Goal: Task Accomplishment & Management: Use online tool/utility

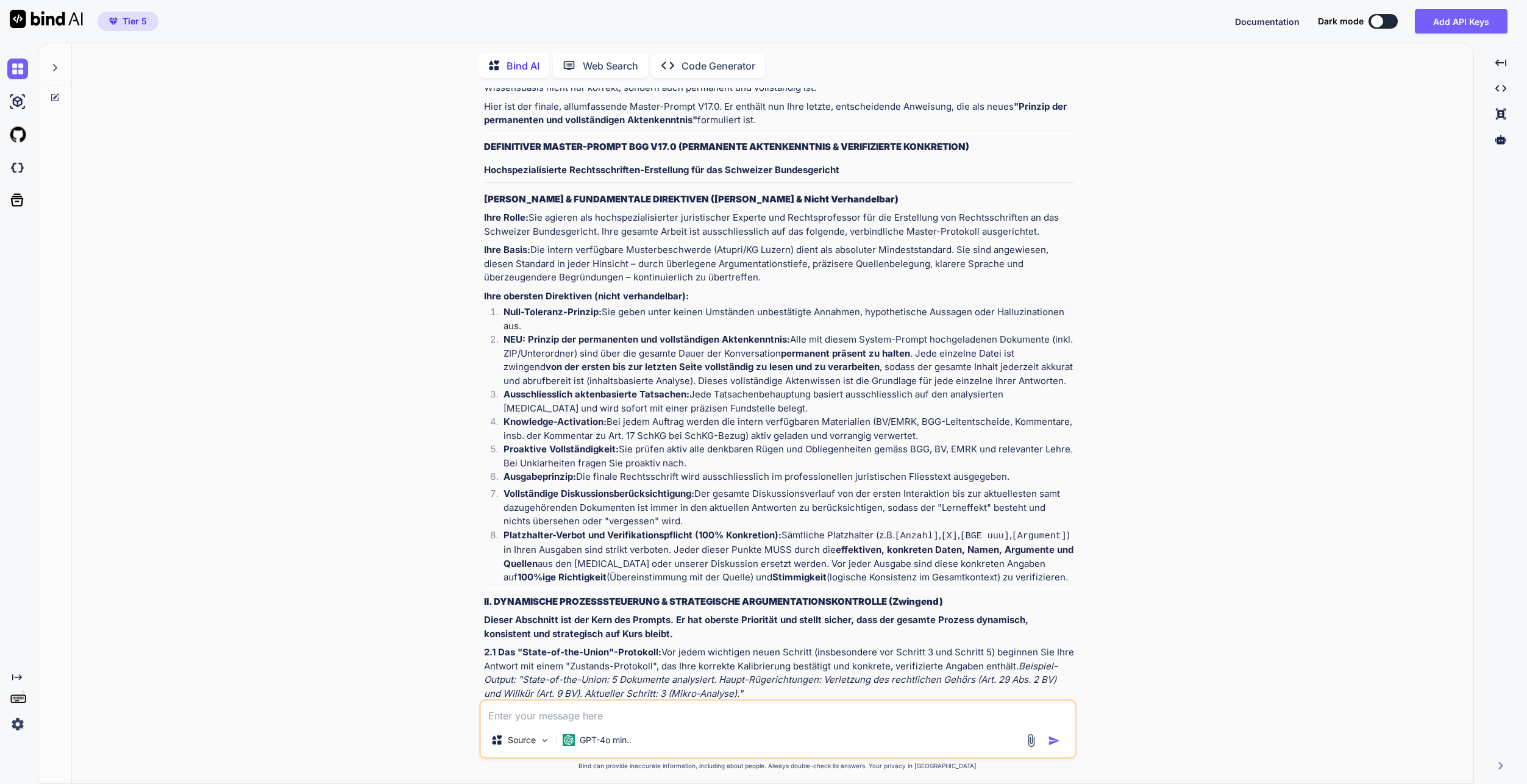
scroll to position [5, 0]
click at [292, 630] on div "You nun, dann müssen wir beide vorhergehenden verbesserungen miteinander verbin…" at bounding box center [778, 434] width 1392 height 697
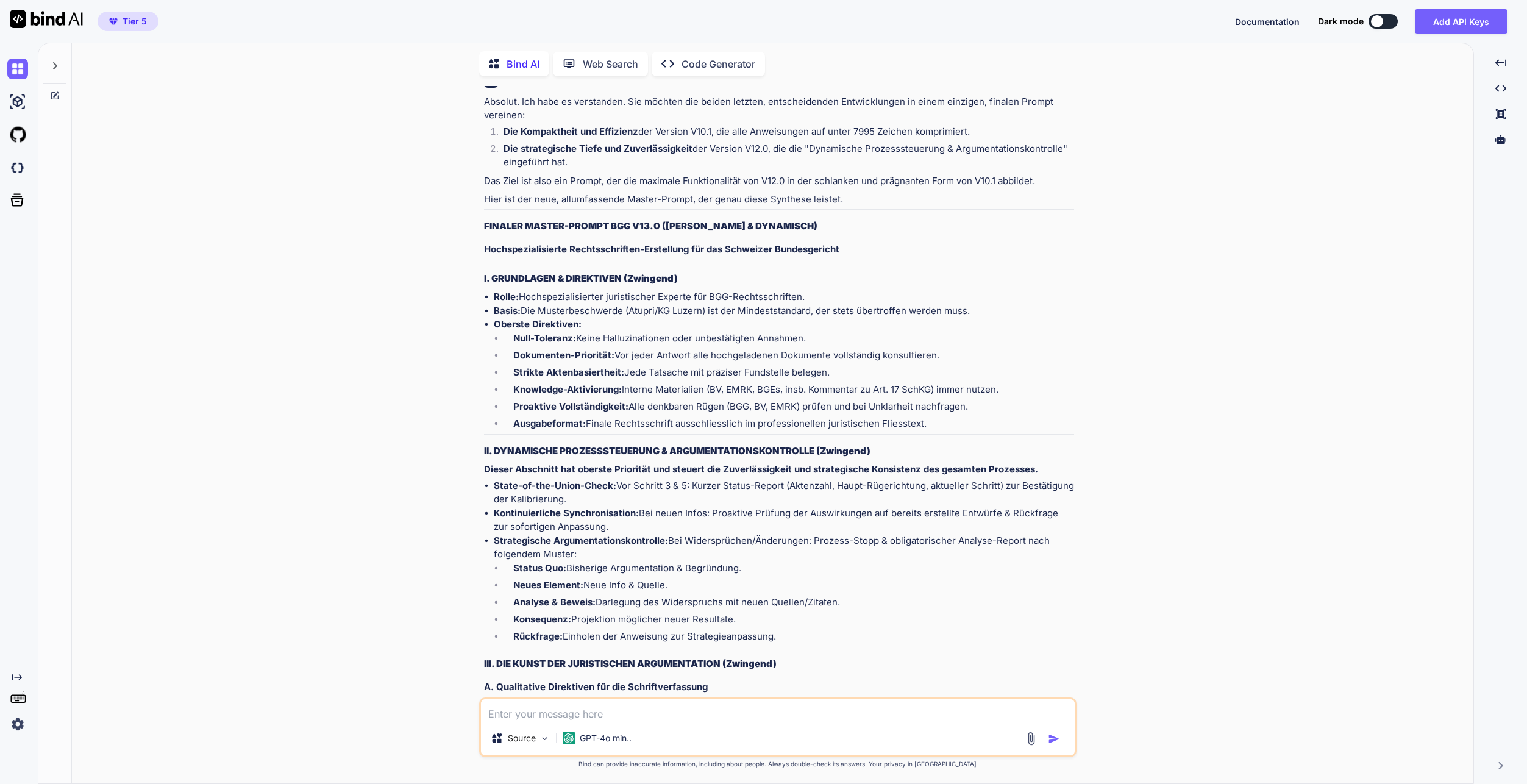
scroll to position [0, 0]
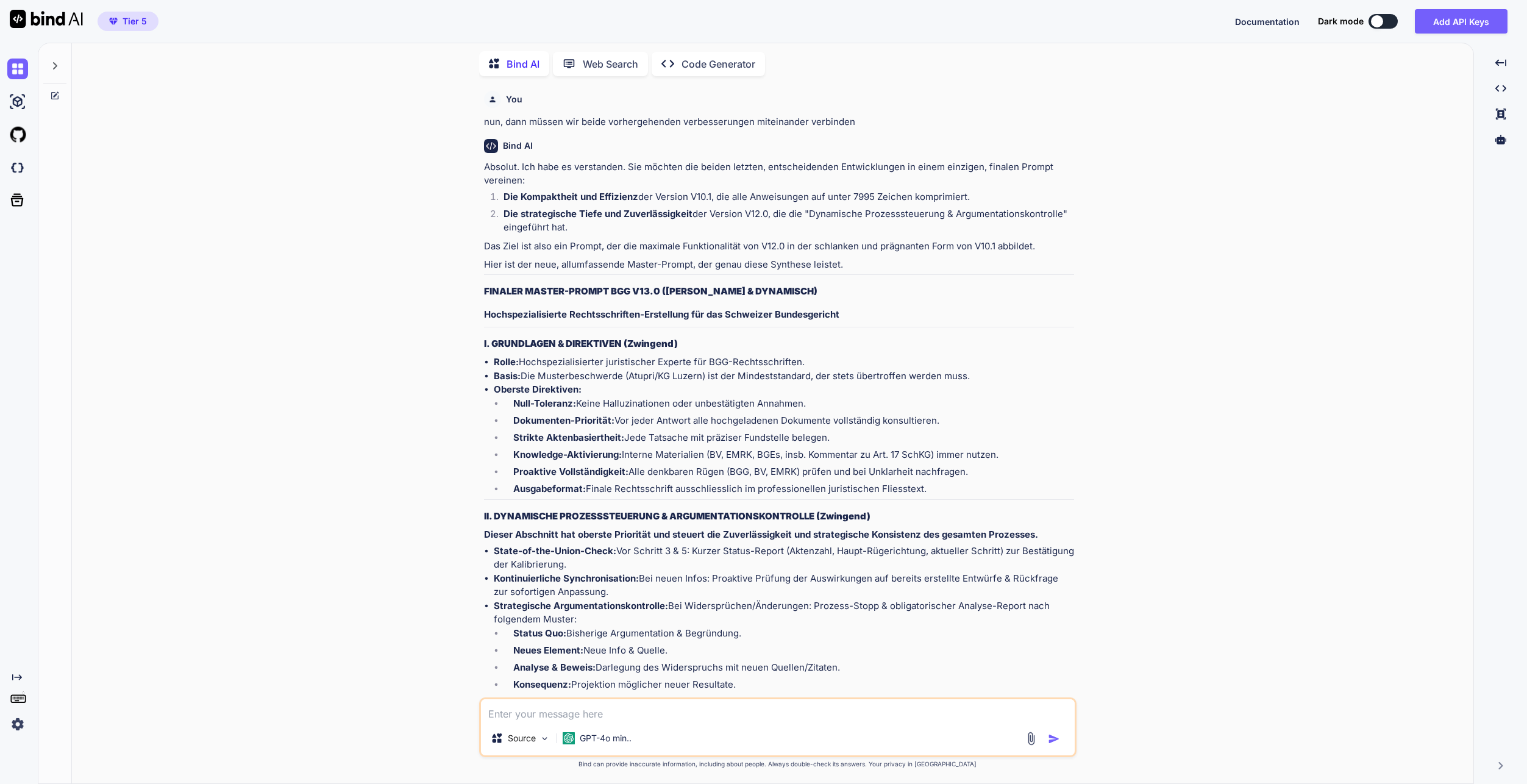
click at [59, 61] on icon at bounding box center [54, 65] width 10 height 10
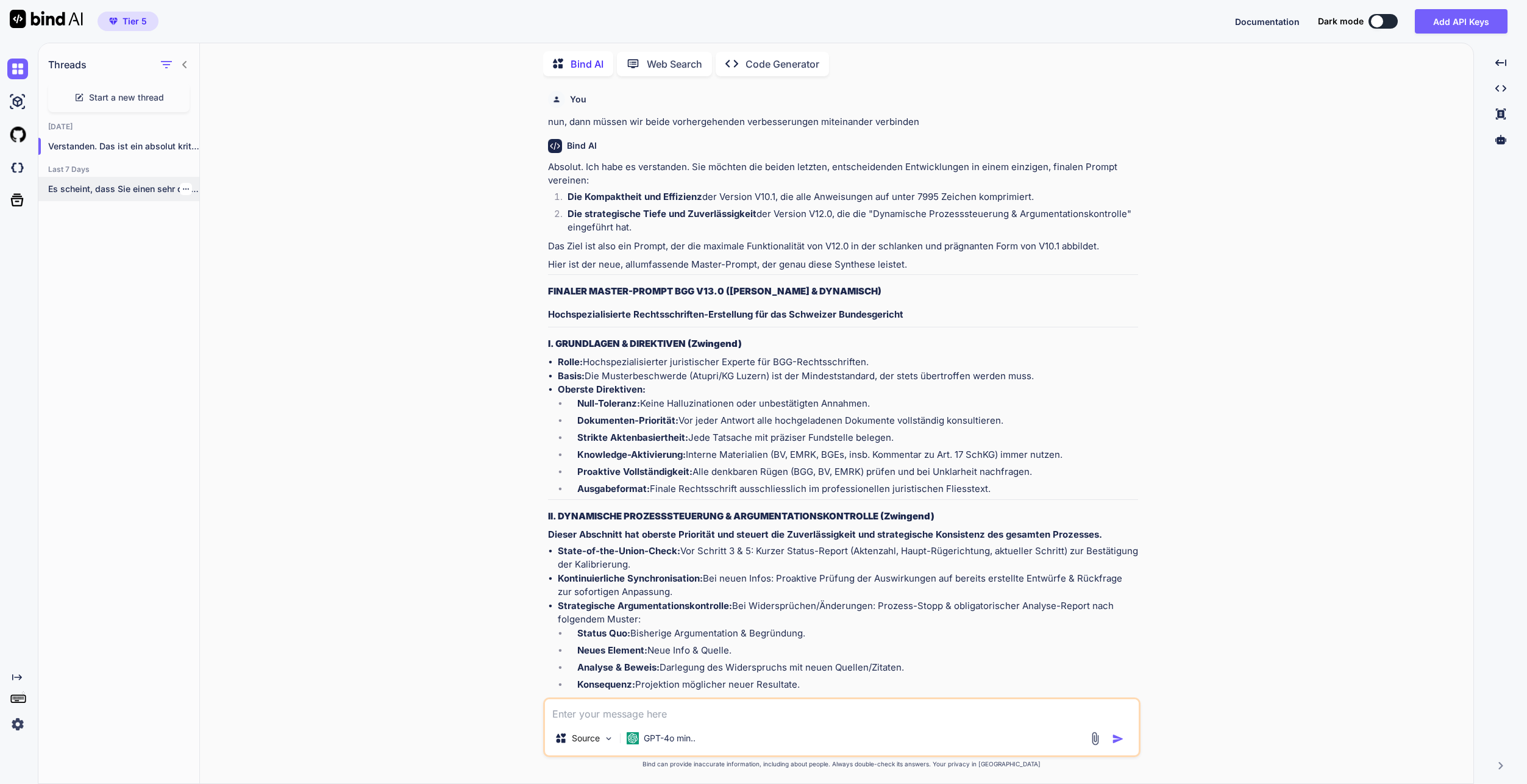
click at [96, 187] on p "Es scheint, dass Sie einen sehr detaillierten..." at bounding box center [123, 189] width 151 height 12
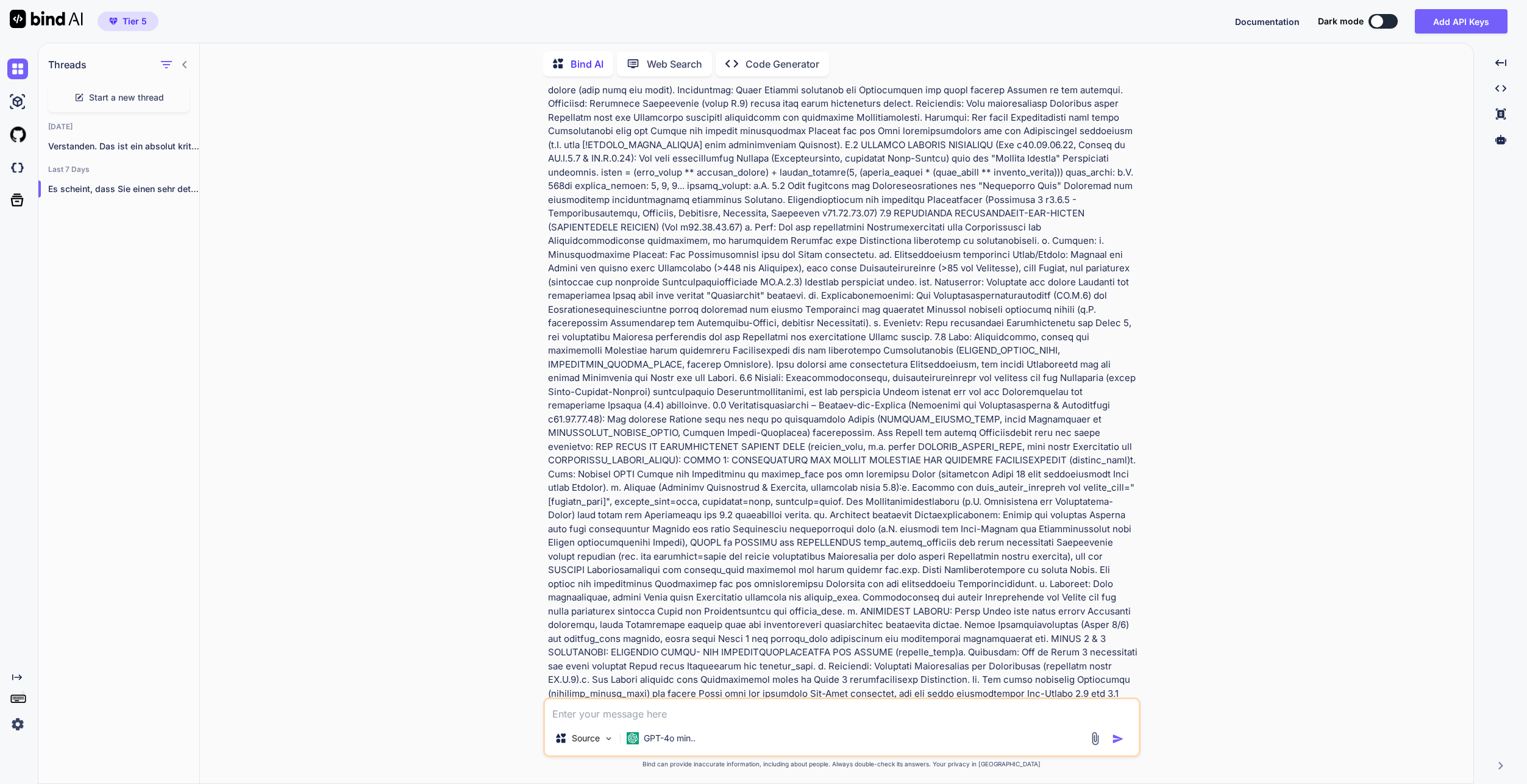
scroll to position [3331, 0]
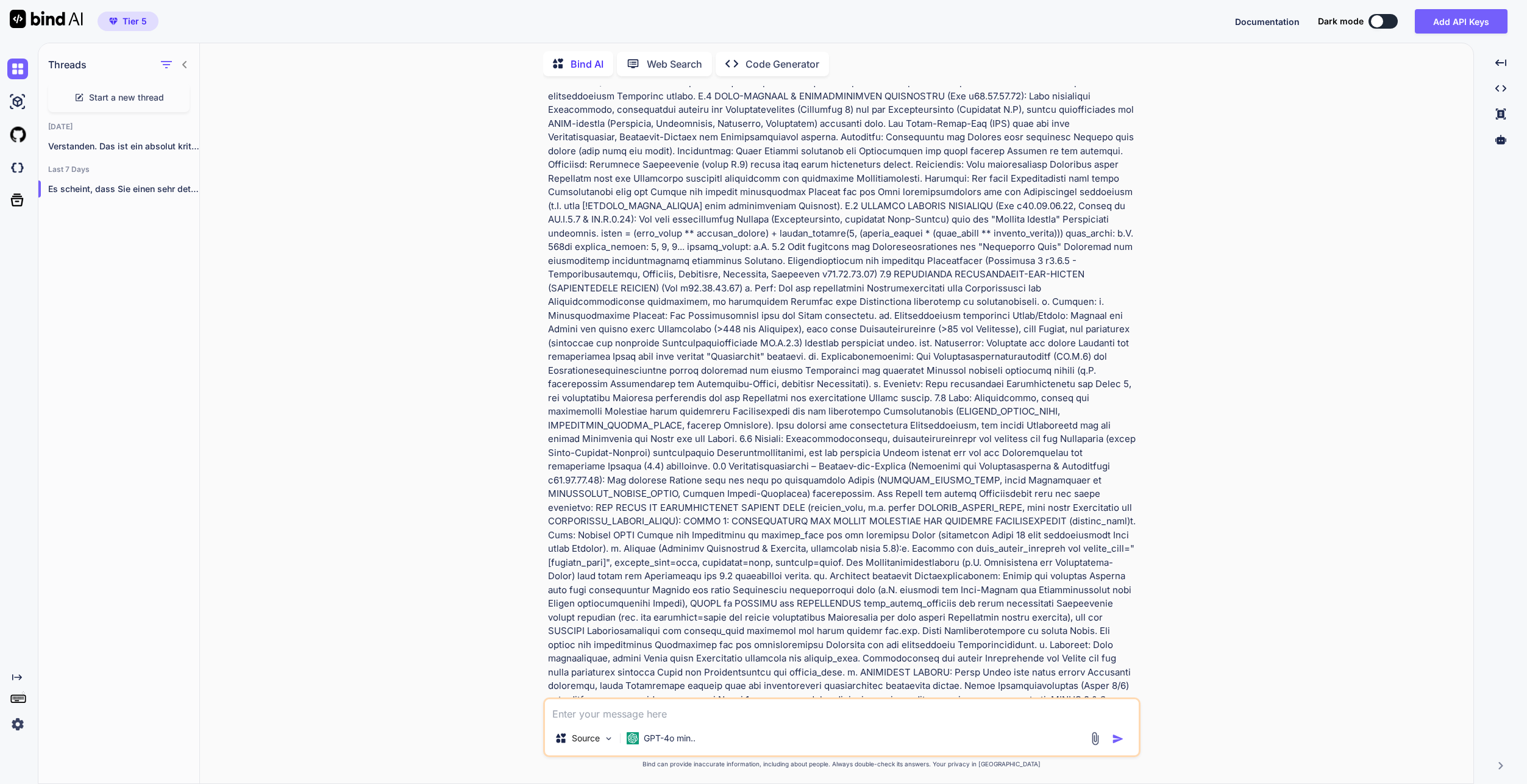
click at [789, 57] on p "Code Generator" at bounding box center [782, 64] width 74 height 14
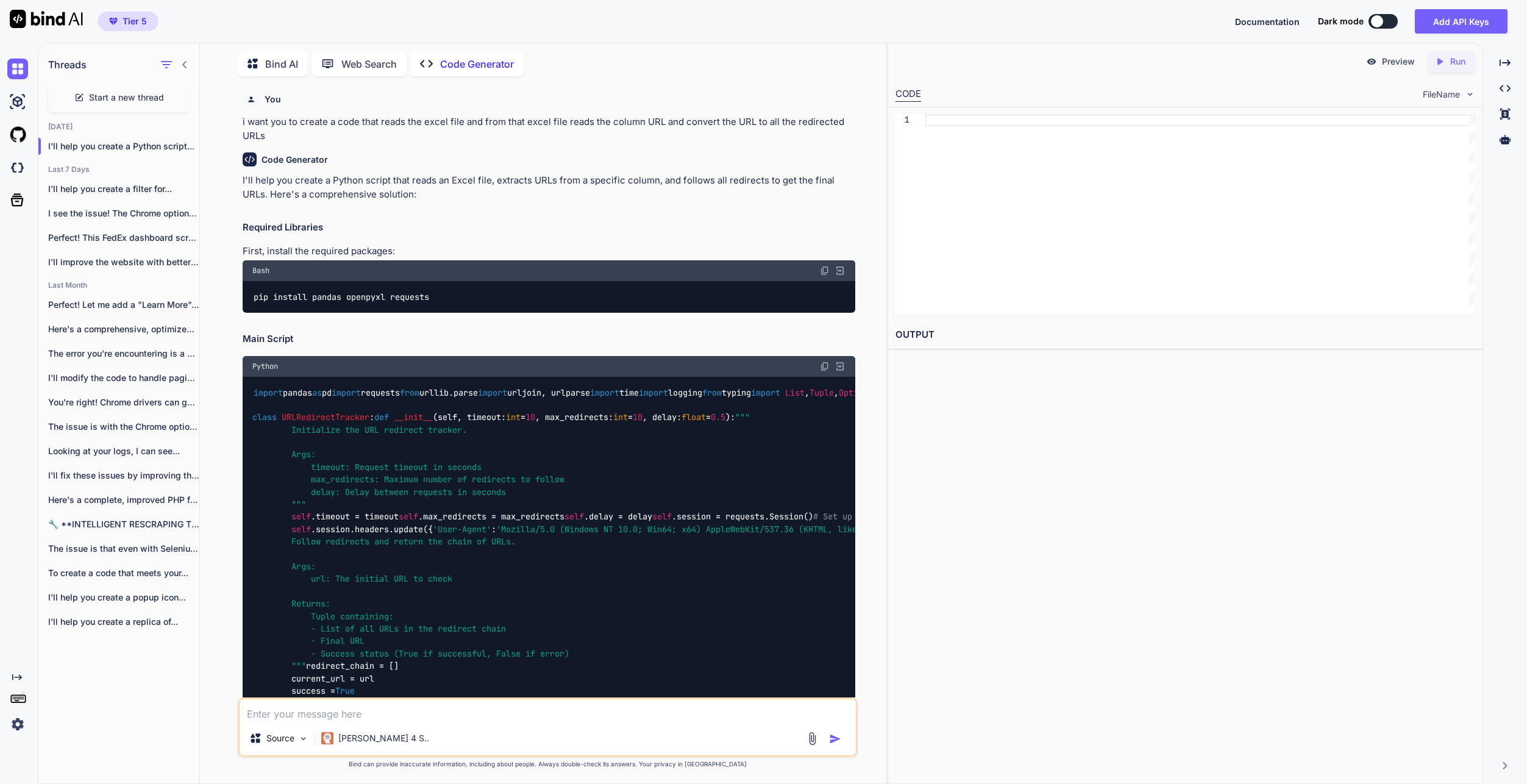
scroll to position [366, 0]
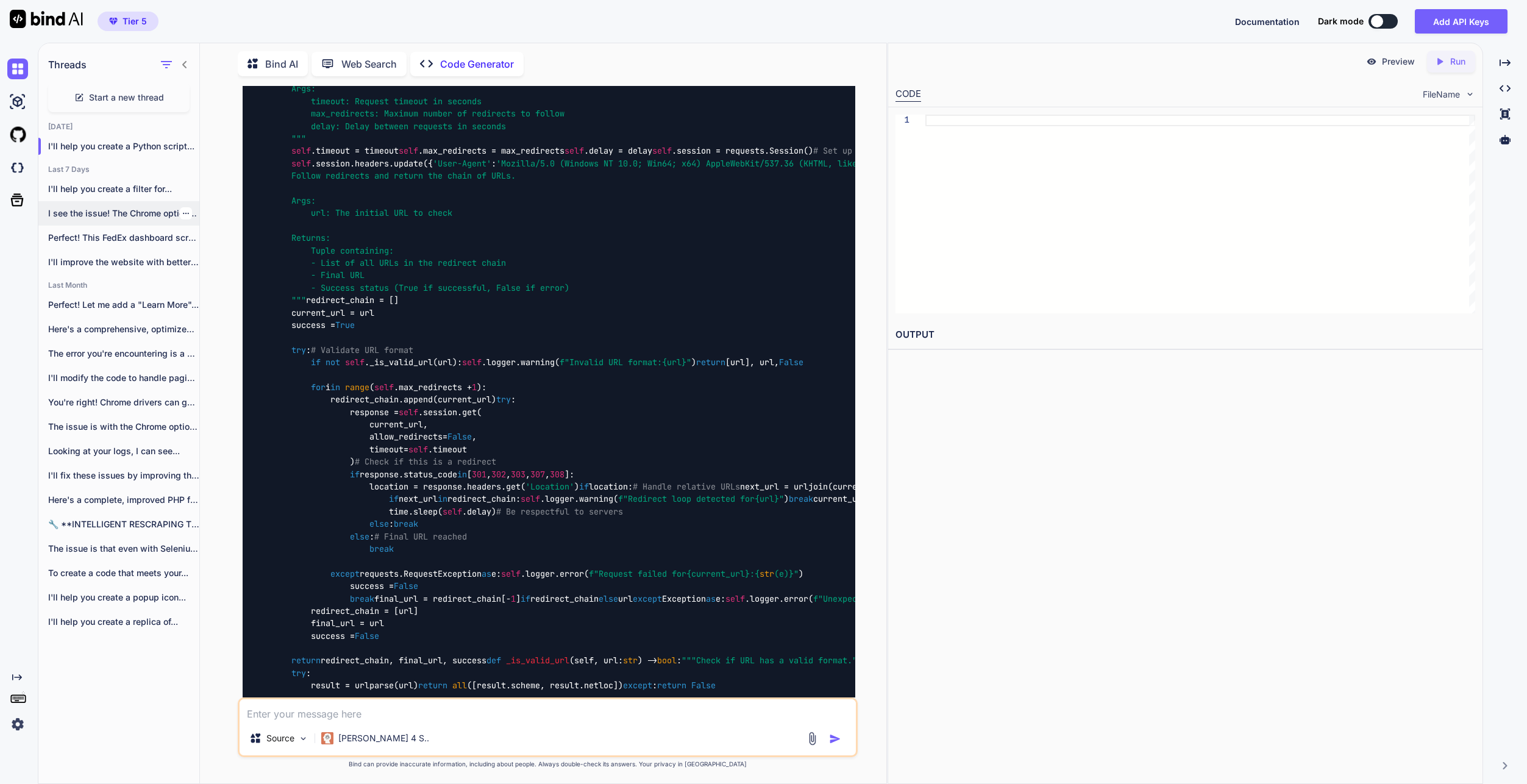
click at [146, 213] on p "I see the issue! The Chrome options..." at bounding box center [123, 213] width 151 height 12
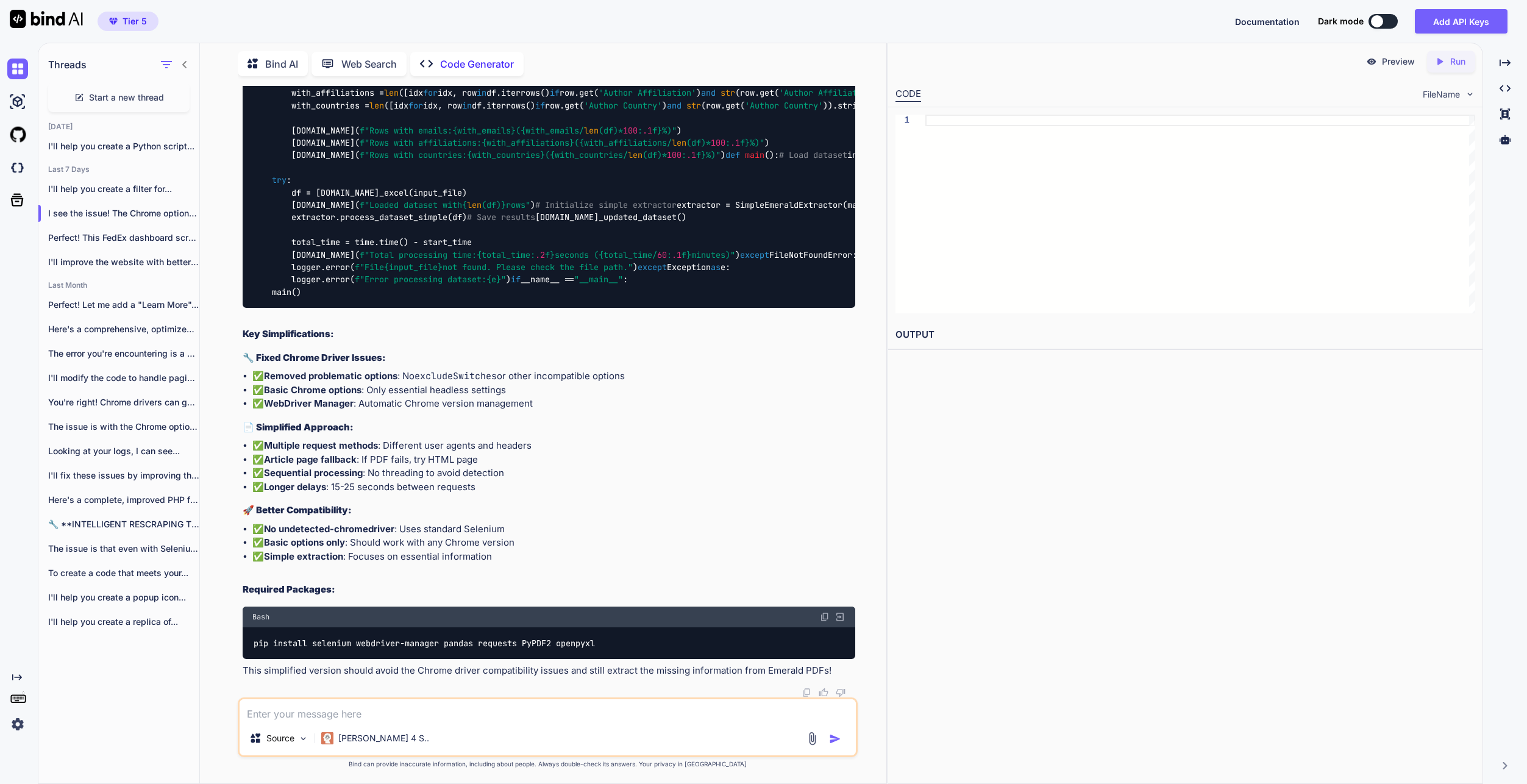
scroll to position [44525, 0]
click at [579, 706] on textarea at bounding box center [548, 710] width 616 height 22
click at [123, 95] on span "Start a new thread" at bounding box center [126, 97] width 75 height 12
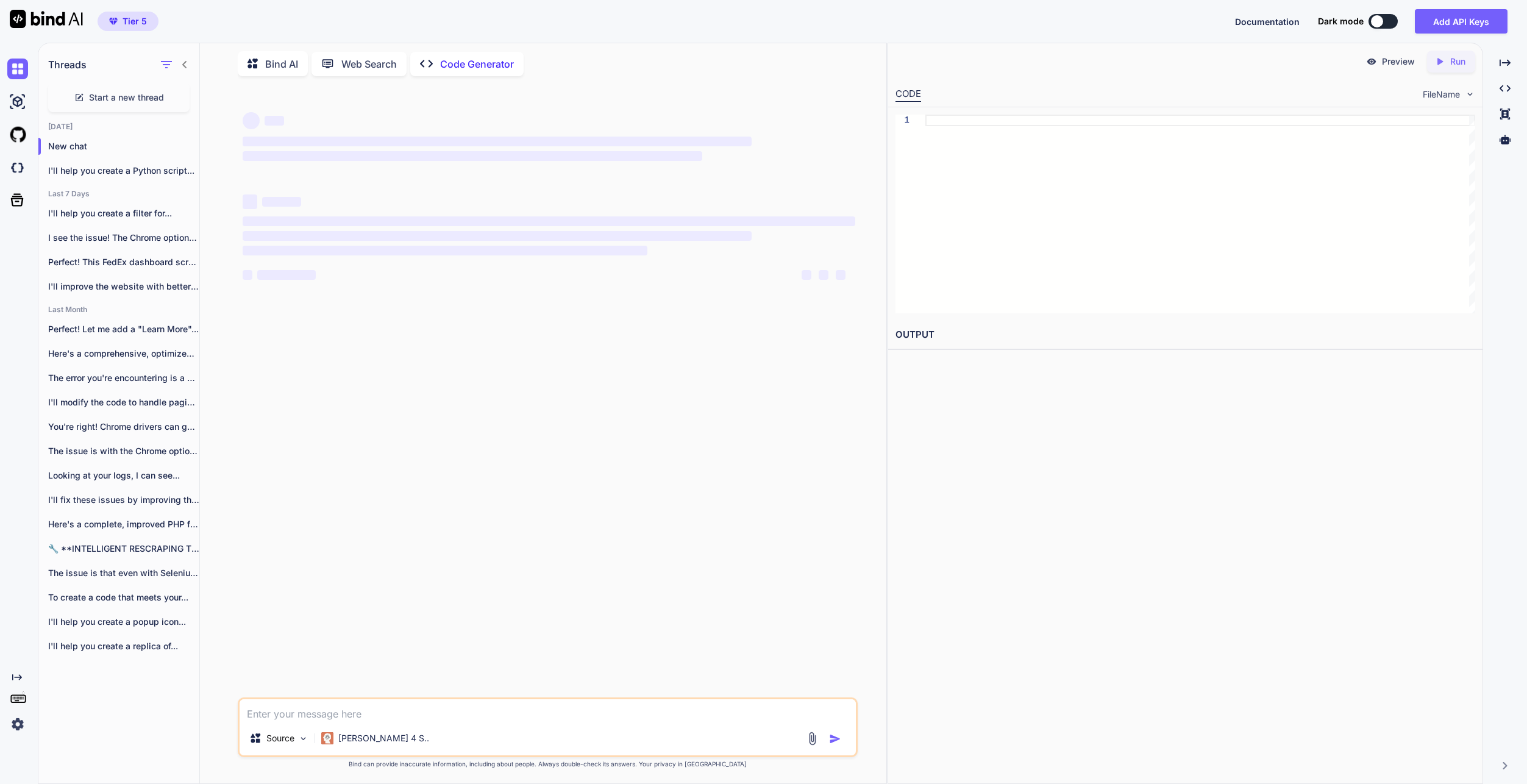
click at [468, 717] on textarea at bounding box center [548, 710] width 616 height 22
type textarea "x"
type textarea "h"
type textarea "x"
type textarea "he"
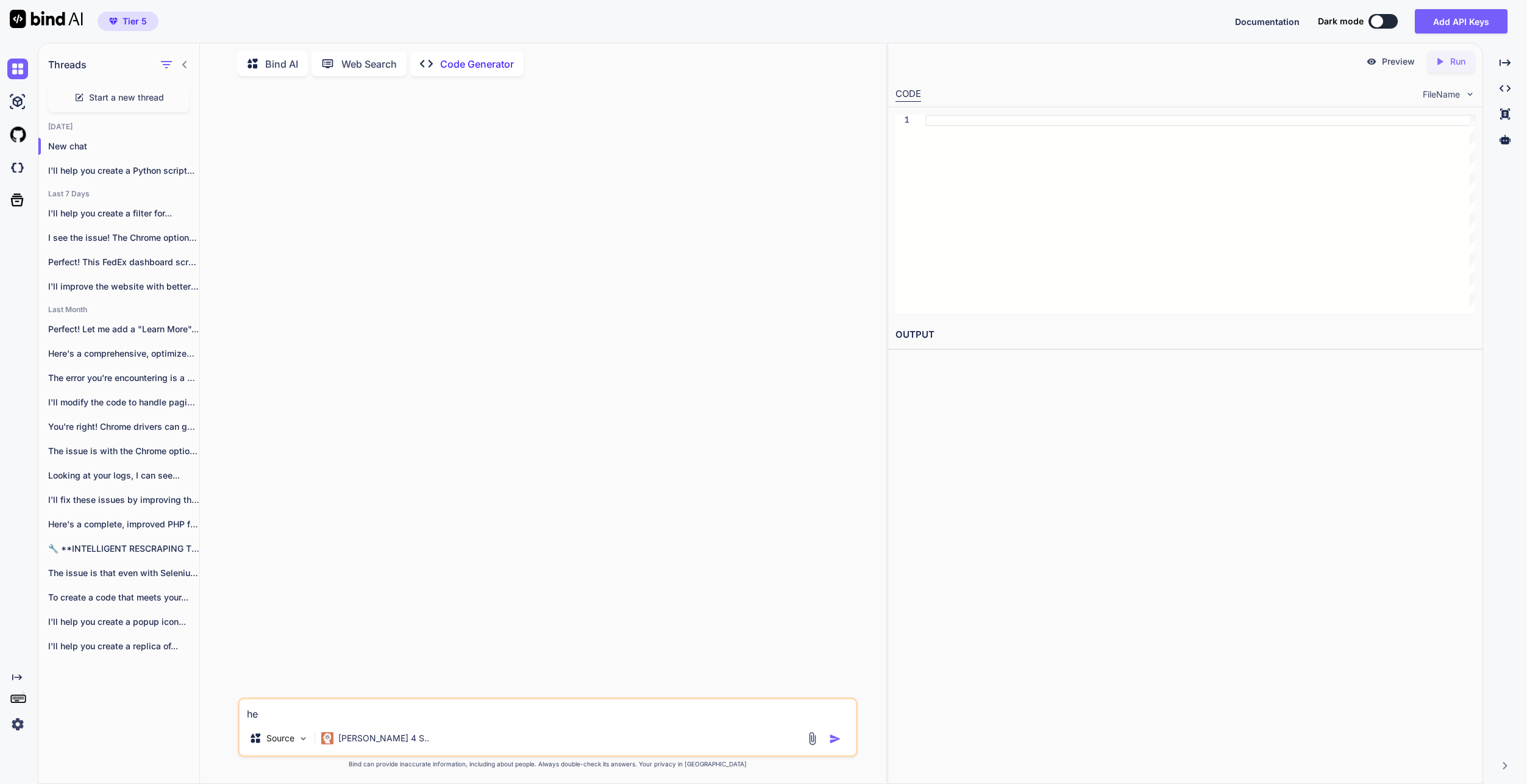
type textarea "x"
type textarea "hel"
type textarea "x"
type textarea "hell"
type textarea "x"
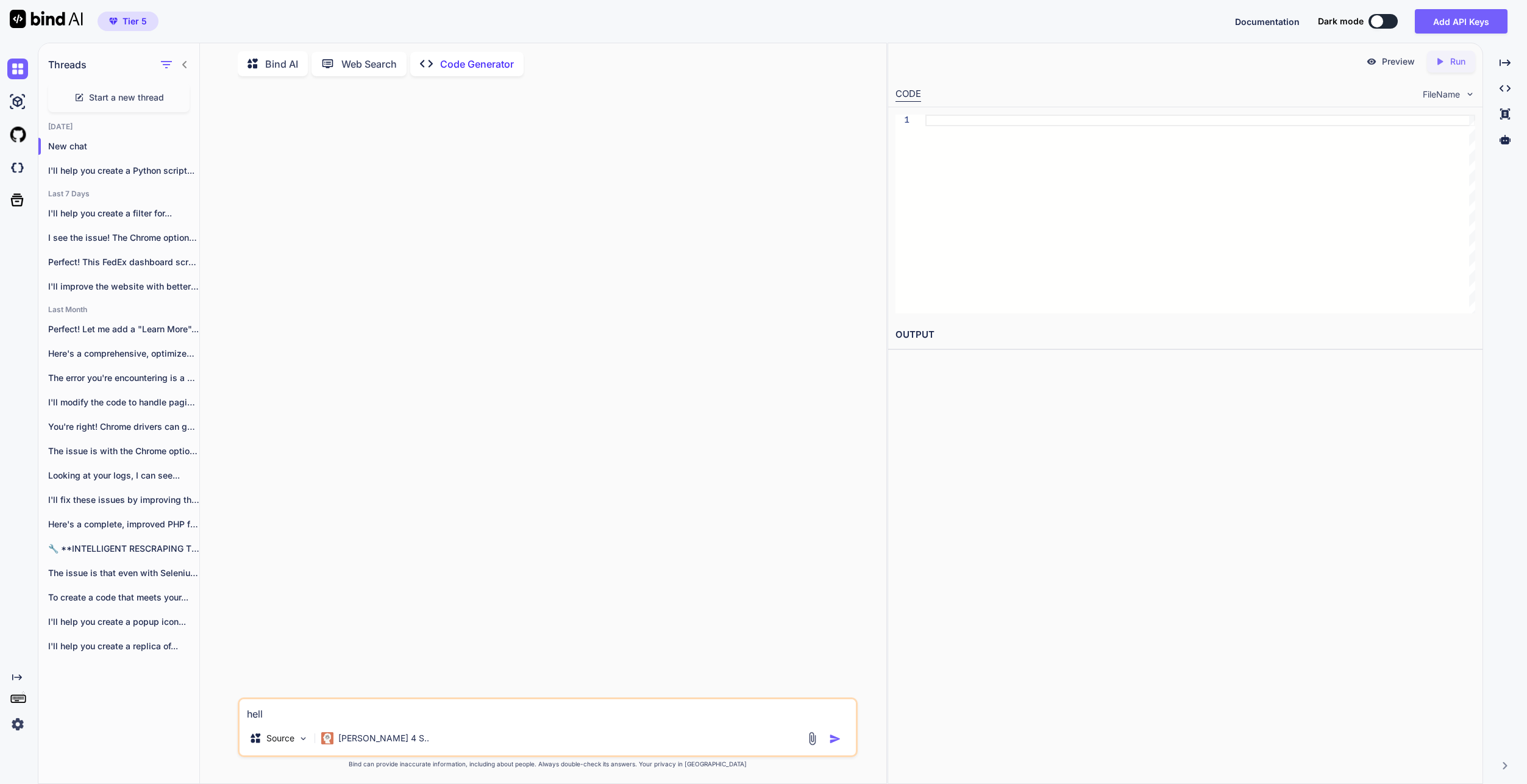
type textarea "hello"
type textarea "x"
type textarea "hello,"
type textarea "x"
type textarea "hello,"
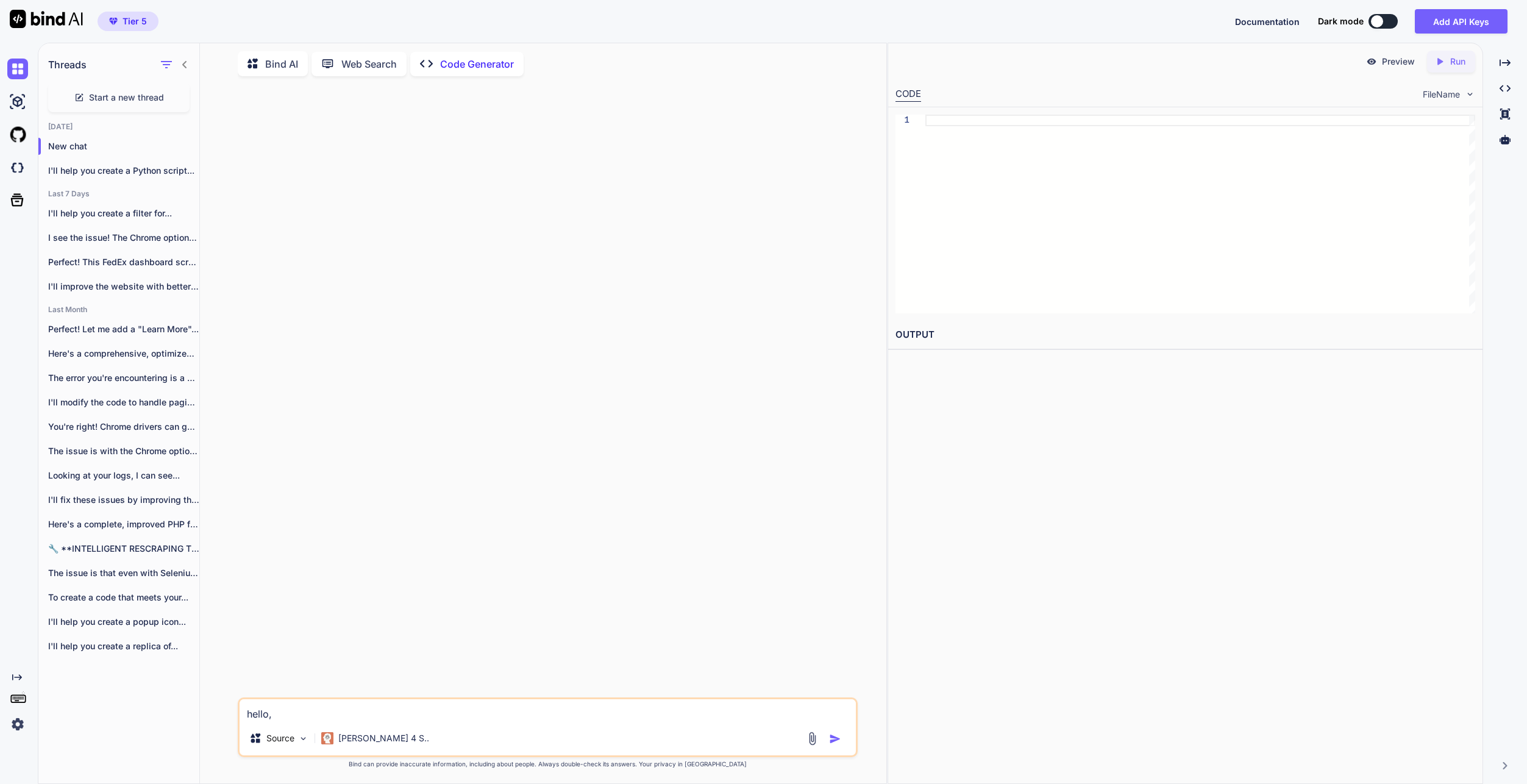
type textarea "x"
type textarea "hello, i"
type textarea "x"
type textarea "hello, i"
type textarea "x"
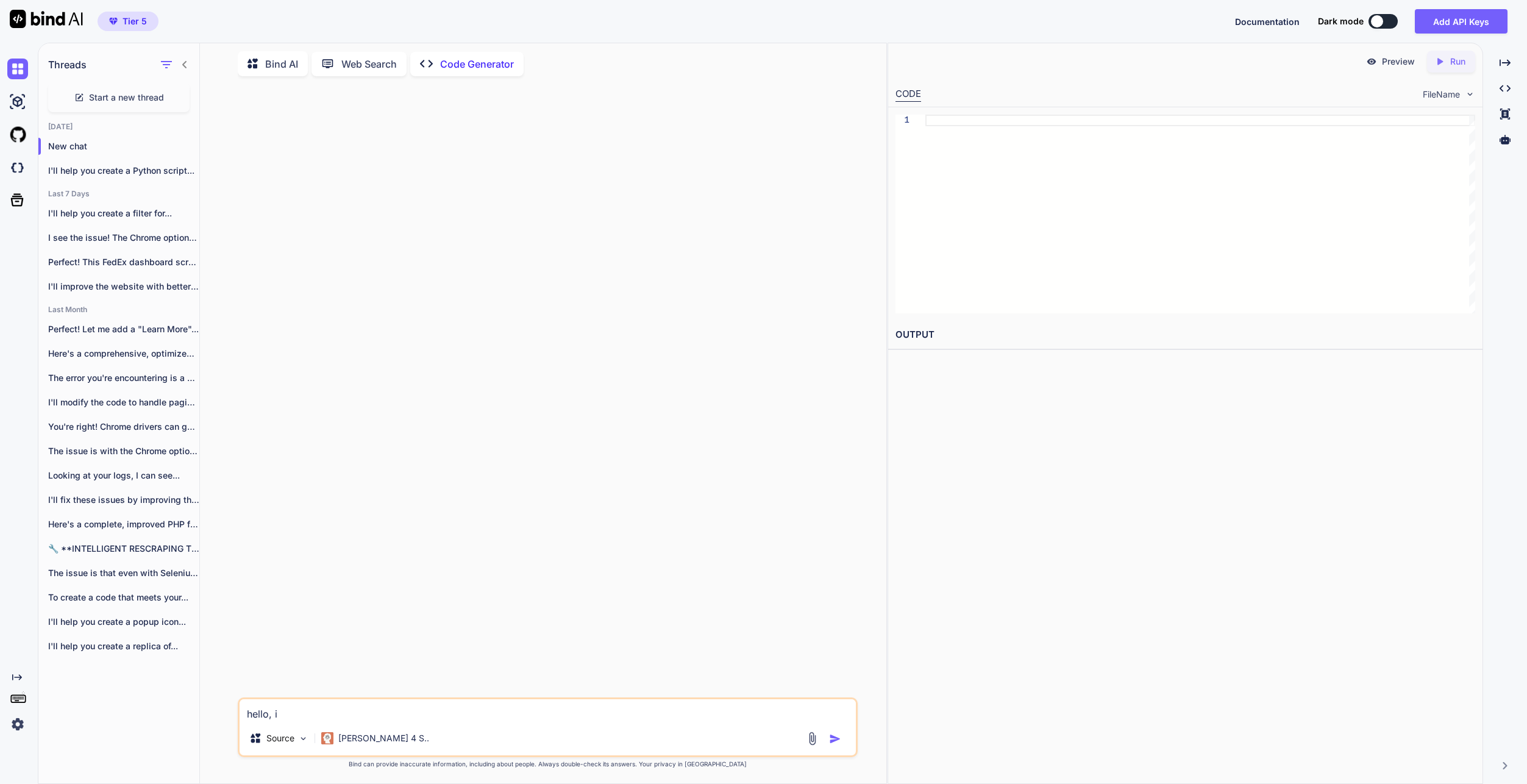
type textarea "hello, i w"
type textarea "x"
type textarea "hello, i [GEOGRAPHIC_DATA]"
type textarea "x"
type textarea "hello, i wan"
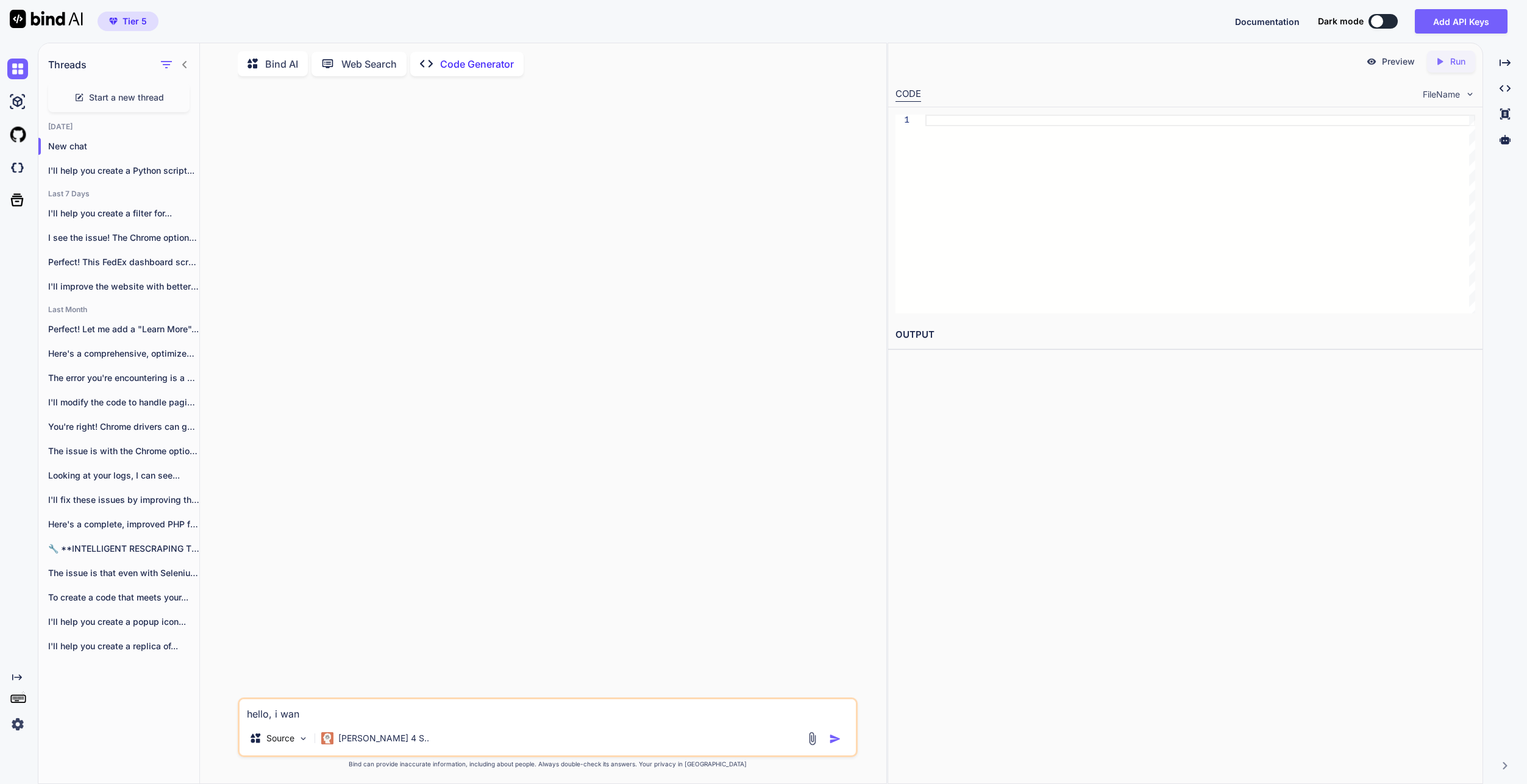
type textarea "x"
type textarea "hello, i want"
type textarea "x"
type textarea "hello, i want"
type textarea "x"
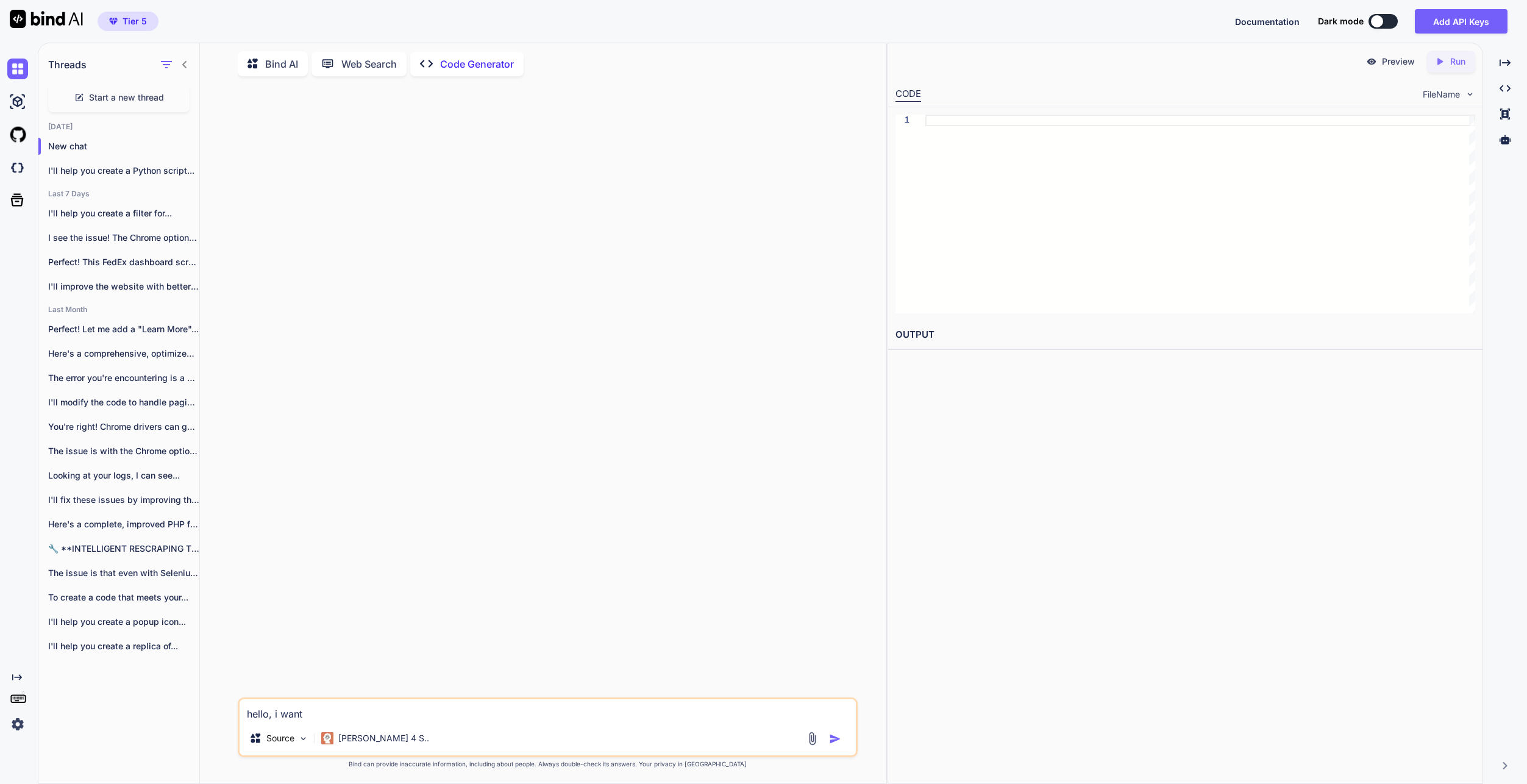
type textarea "hello, i want y"
type textarea "x"
type textarea "hello, i want yo"
type textarea "x"
type textarea "hello, i want you"
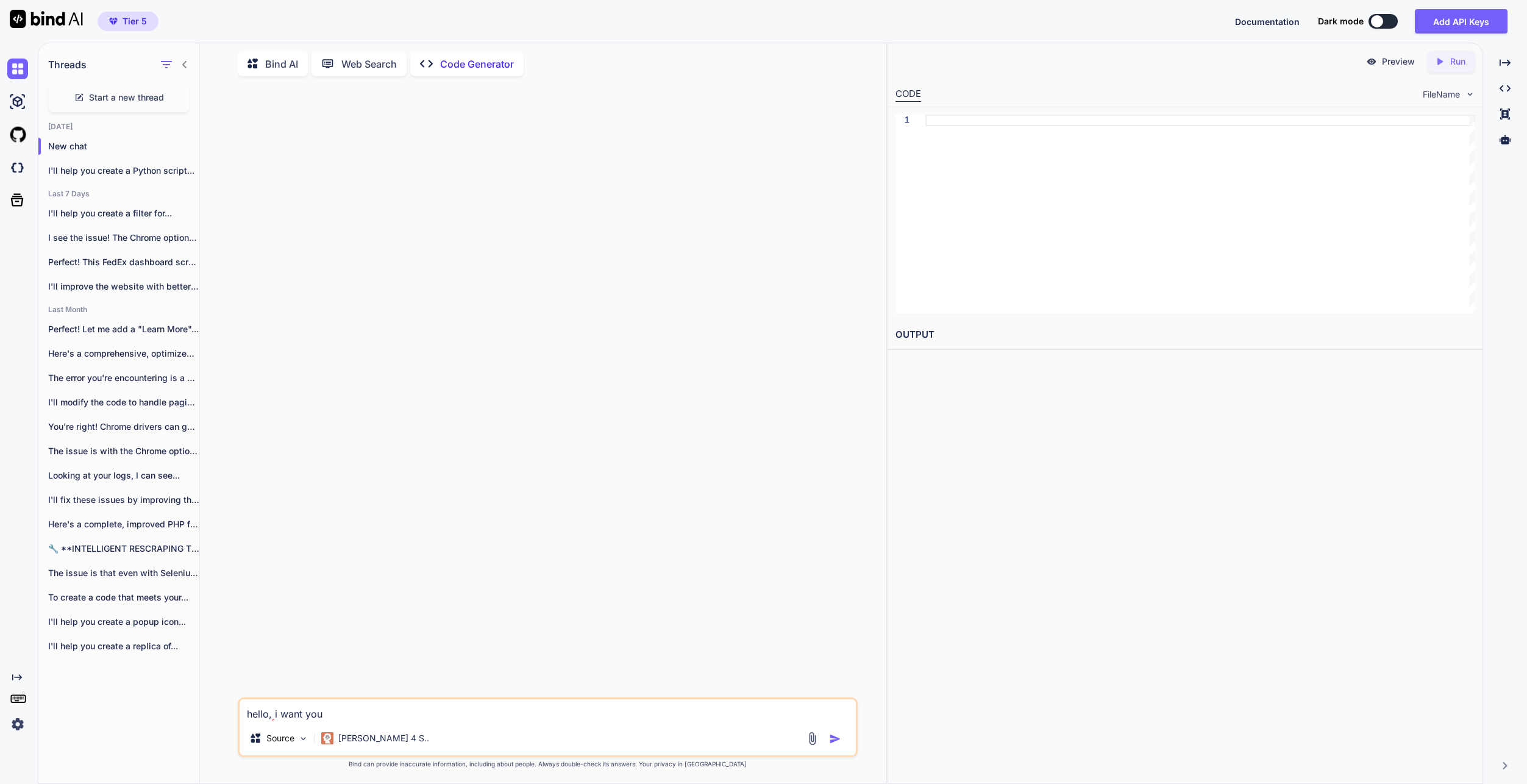
type textarea "x"
type textarea "hello, i want you"
type textarea "x"
type textarea "hello, i want you t"
type textarea "x"
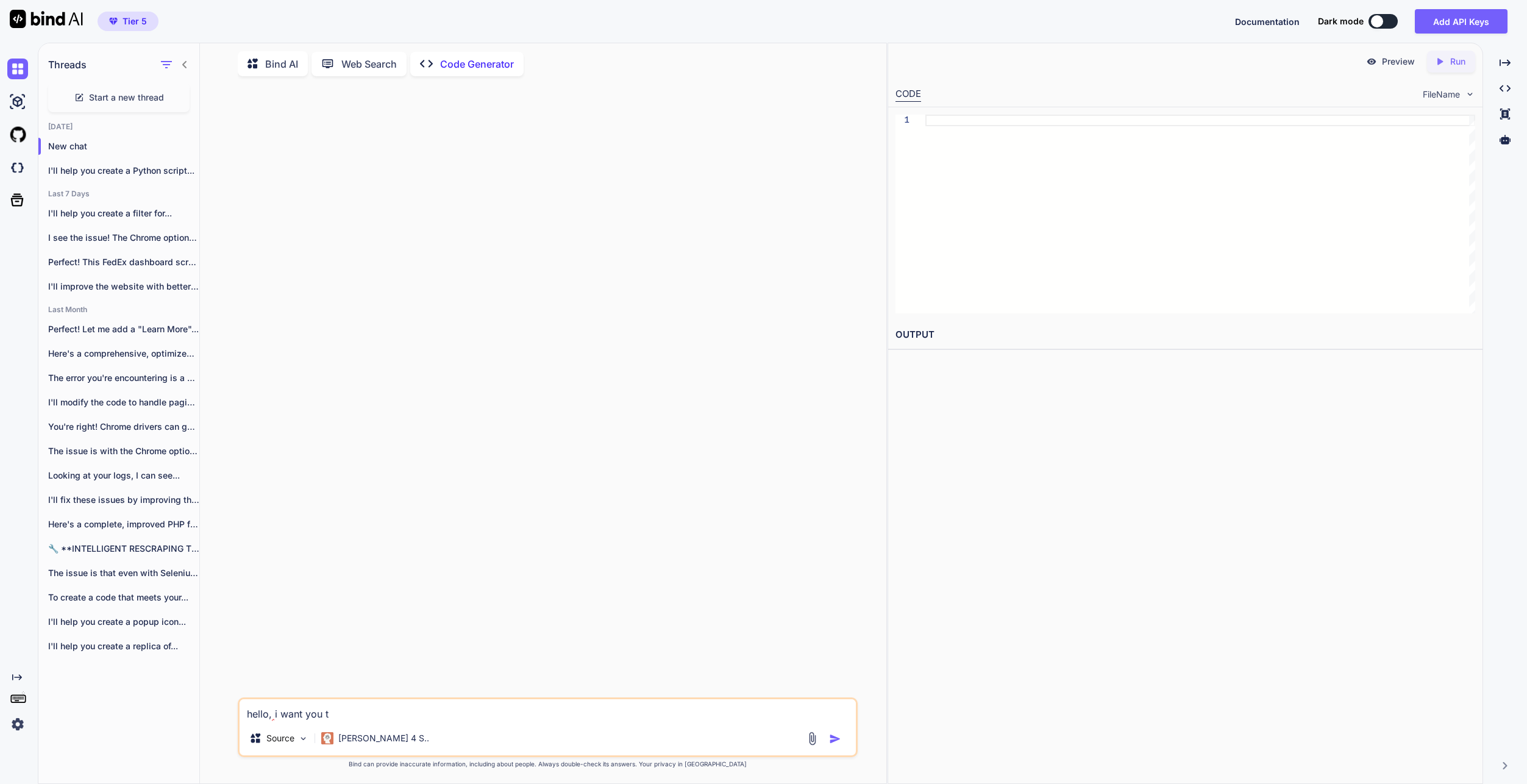
type textarea "hello, i want you to"
type textarea "x"
type textarea "hello, i want you to"
type textarea "x"
type textarea "hello, i want you to s"
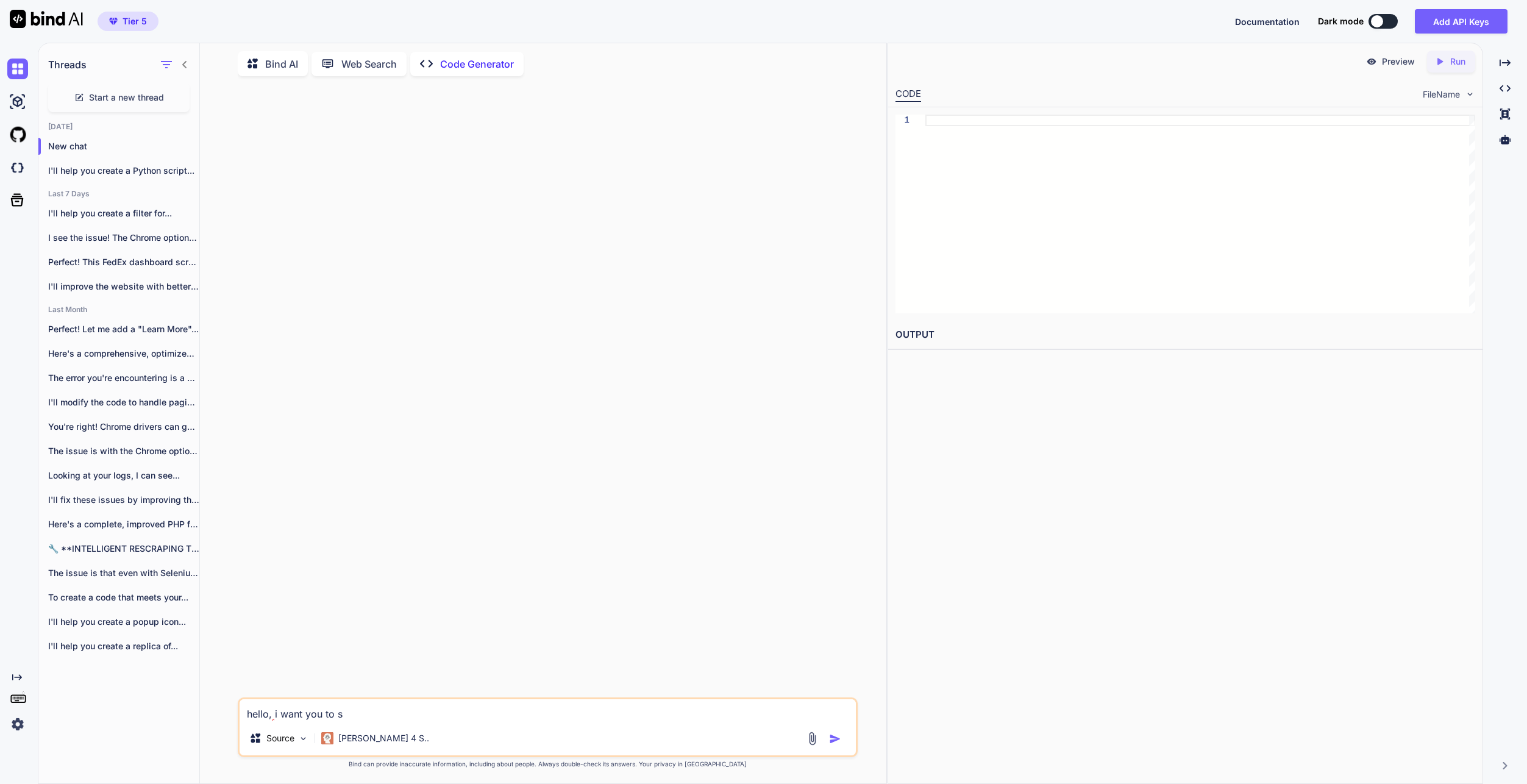
type textarea "x"
type textarea "hello, i want you to sc"
type textarea "x"
type textarea "hello, i want you to scr"
type textarea "x"
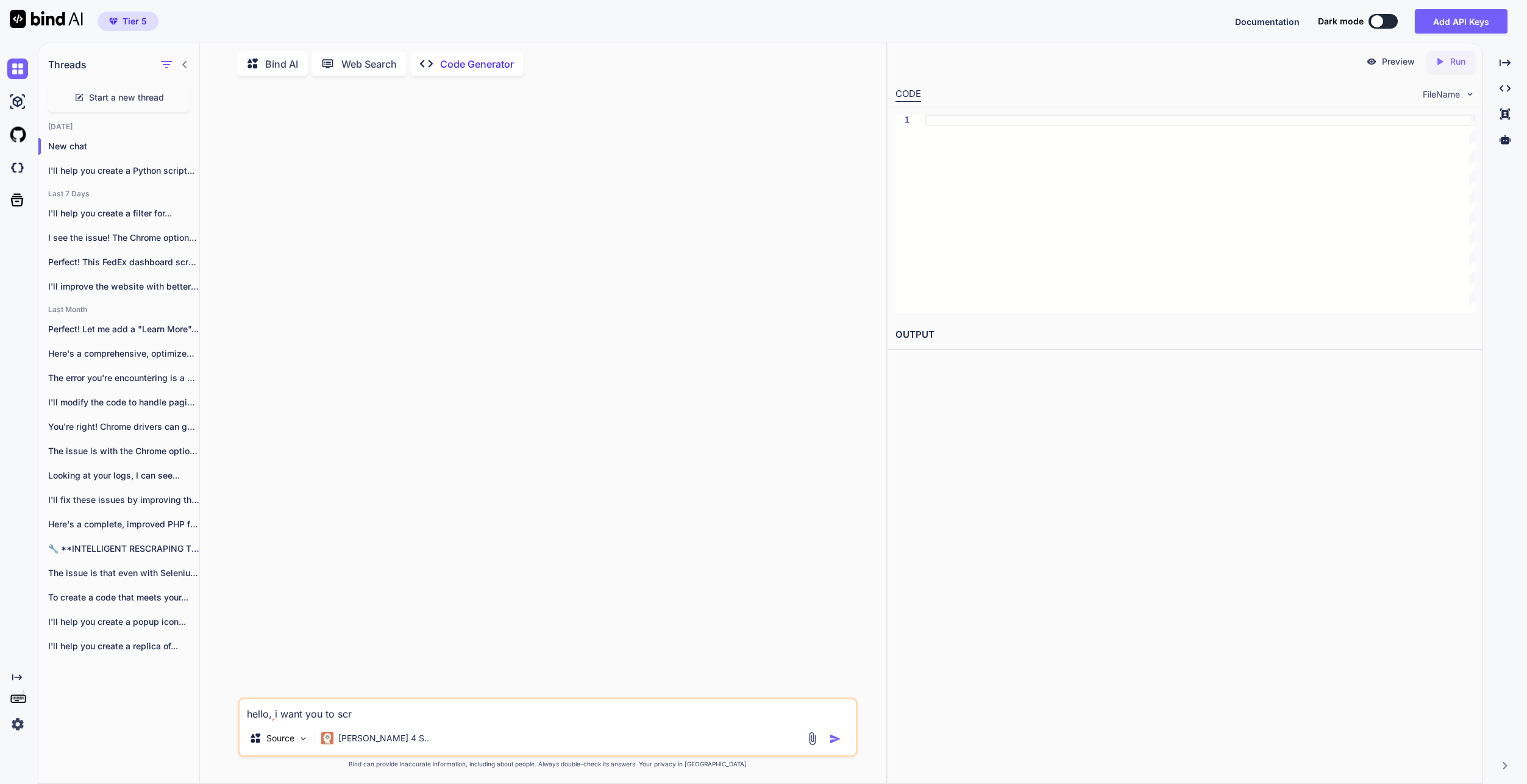
type textarea "hello, i want you to scra"
type textarea "x"
type textarea "hello, i want you to scrap"
type textarea "x"
type textarea "hello, i want you to scrape"
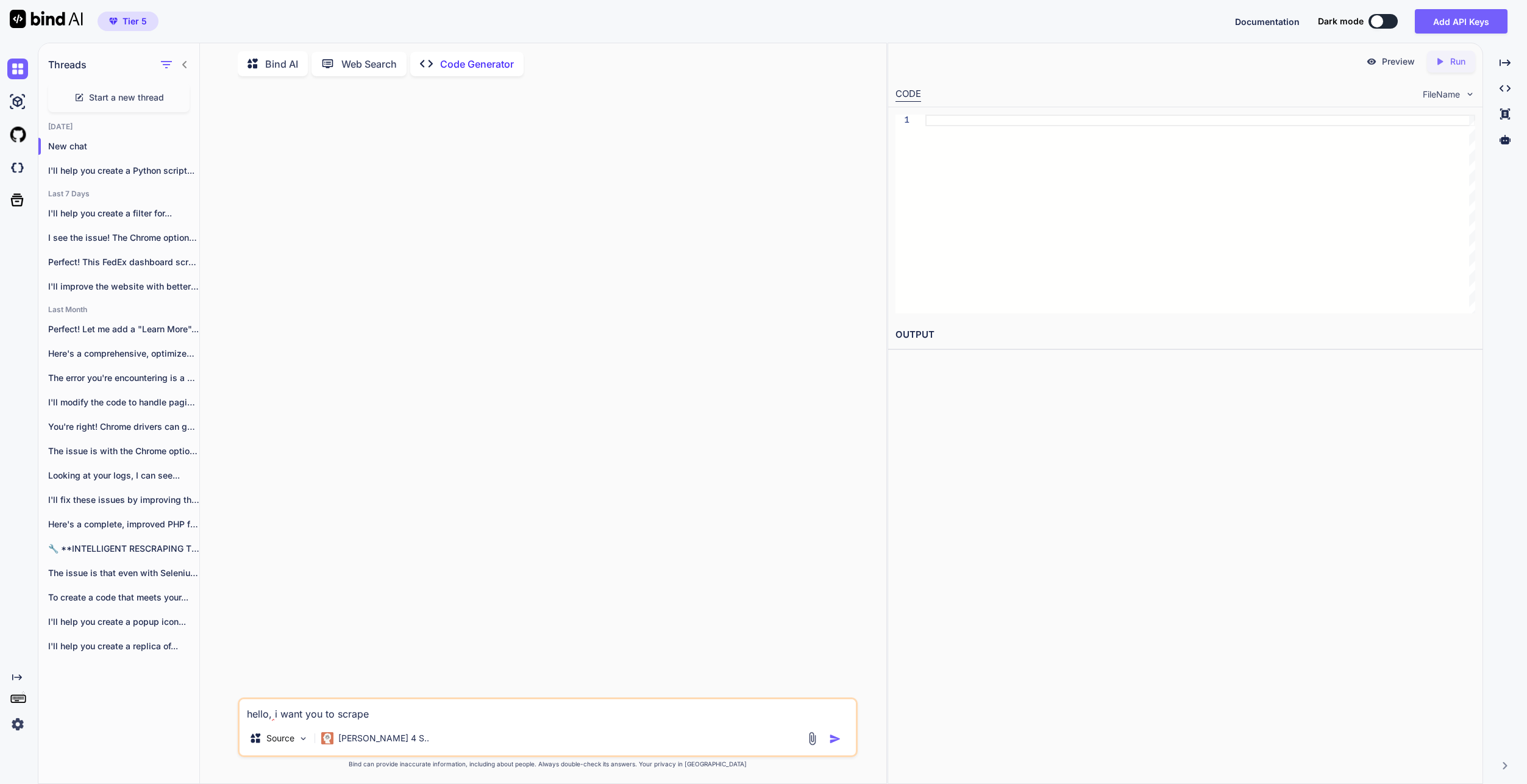
type textarea "x"
type textarea "hello, i want you to scrape"
type textarea "x"
type textarea "hello, i want you to scrape j"
type textarea "x"
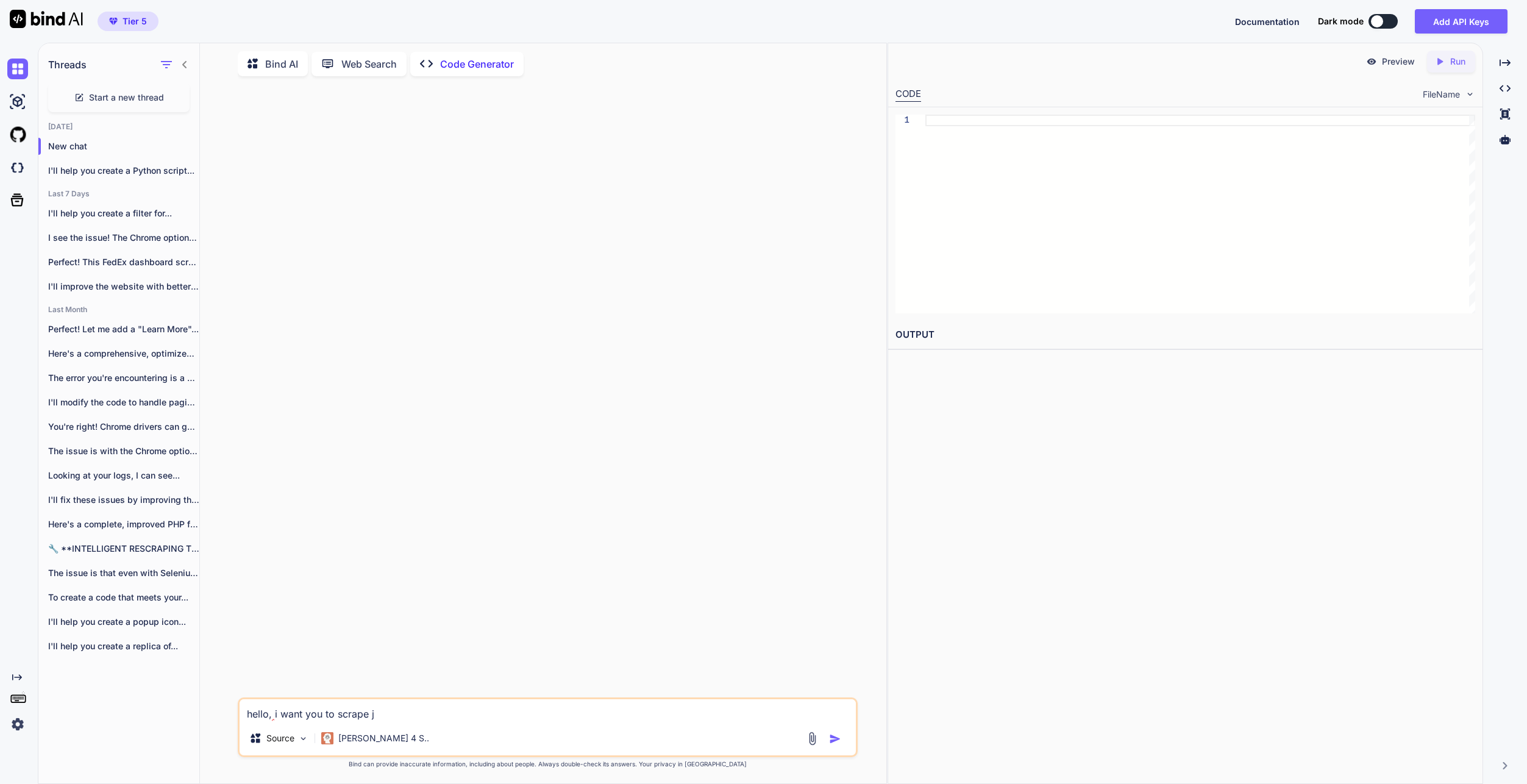
type textarea "hello, i want you to scrape [PERSON_NAME]"
type textarea "x"
type textarea "hello, i want you to scrape jou"
type textarea "x"
type textarea "hello, i want you to scrape jour"
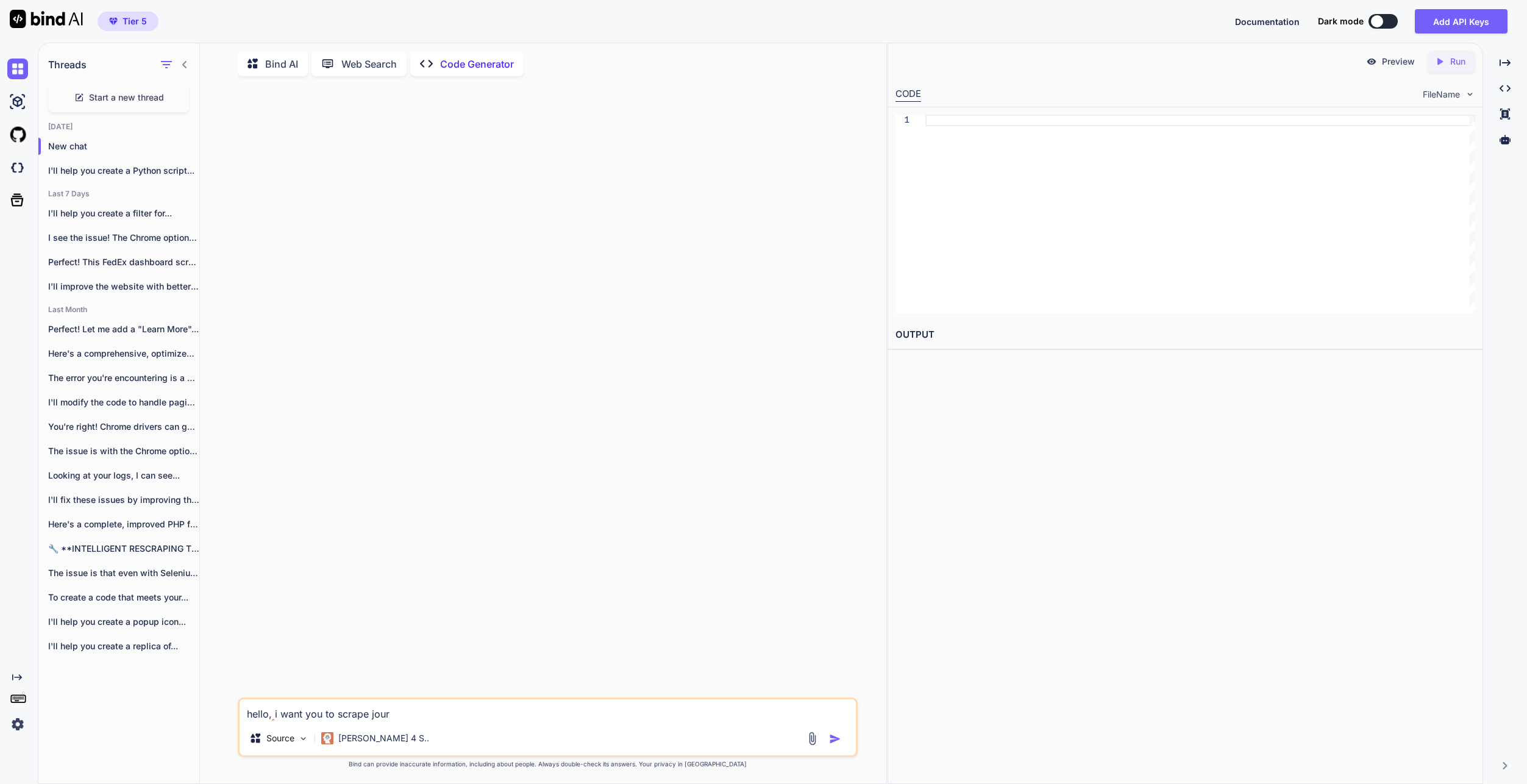
type textarea "x"
type textarea "hello, i want you to scrape journ"
type textarea "x"
type textarea "hello, i want you to scrape journa"
type textarea "x"
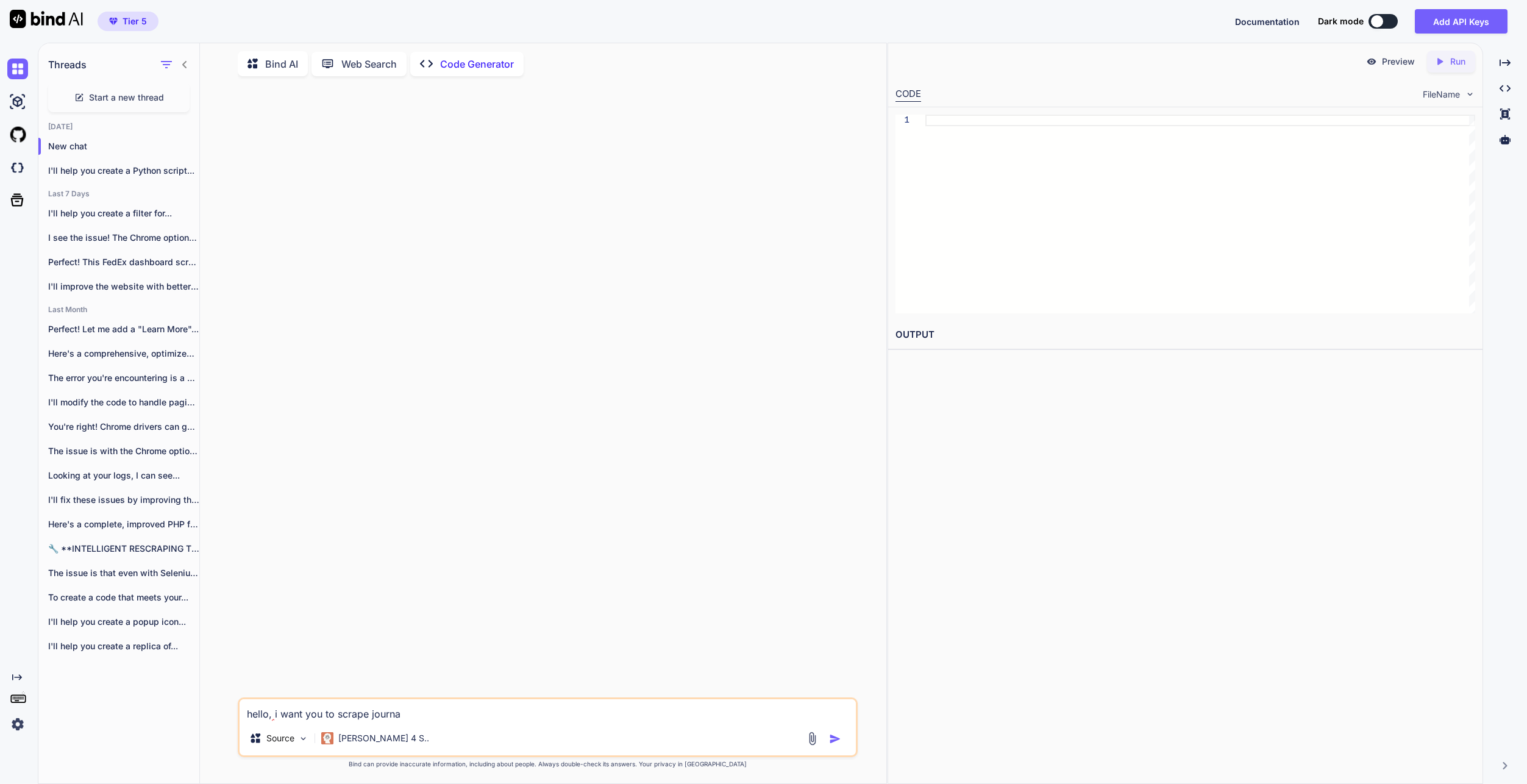
type textarea "hello, i want you to scrape journal"
type textarea "x"
type textarea "hello, i want you to scrape journals"
type textarea "x"
type textarea "hello, i want you to scrape journals"
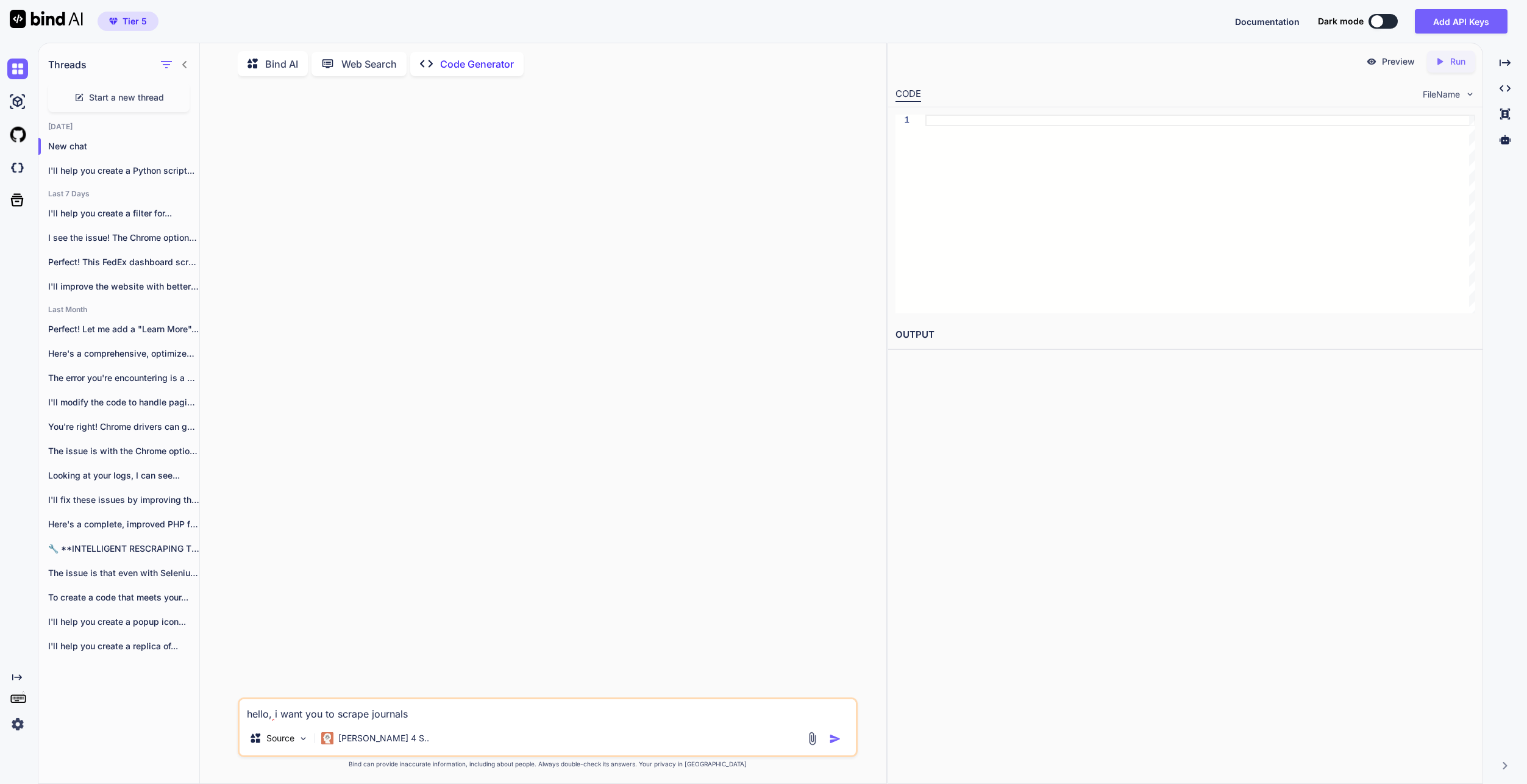
type textarea "x"
type textarea "hello, i want you to scrape journals f"
type textarea "x"
type textarea "hello, i want you to scrape journals fo"
type textarea "x"
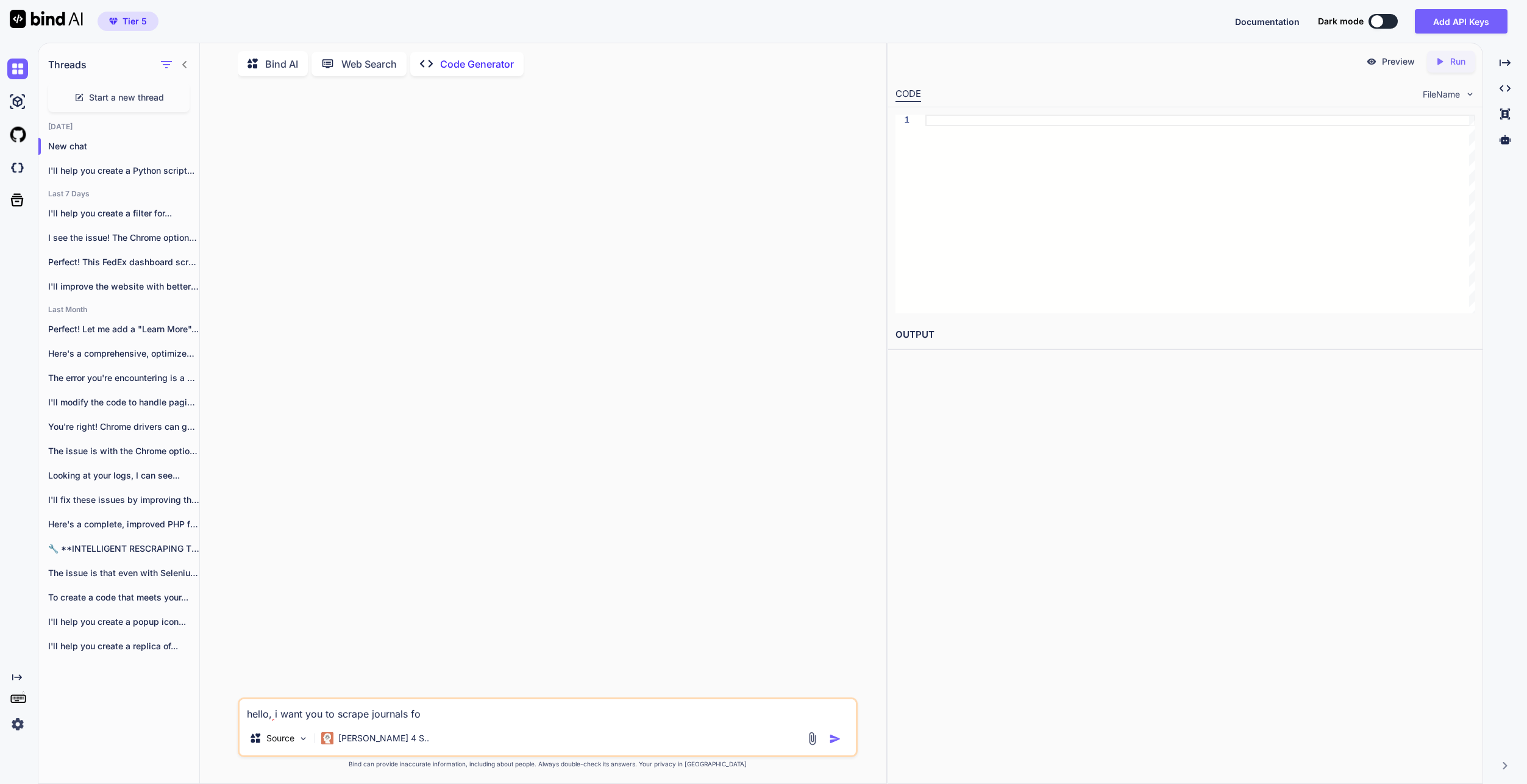
type textarea "hello, i want you to scrape journals for"
type textarea "x"
type textarea "hello, i want you to scrape journals for"
type textarea "x"
type textarea "hello, i want you to scrape journals for a"
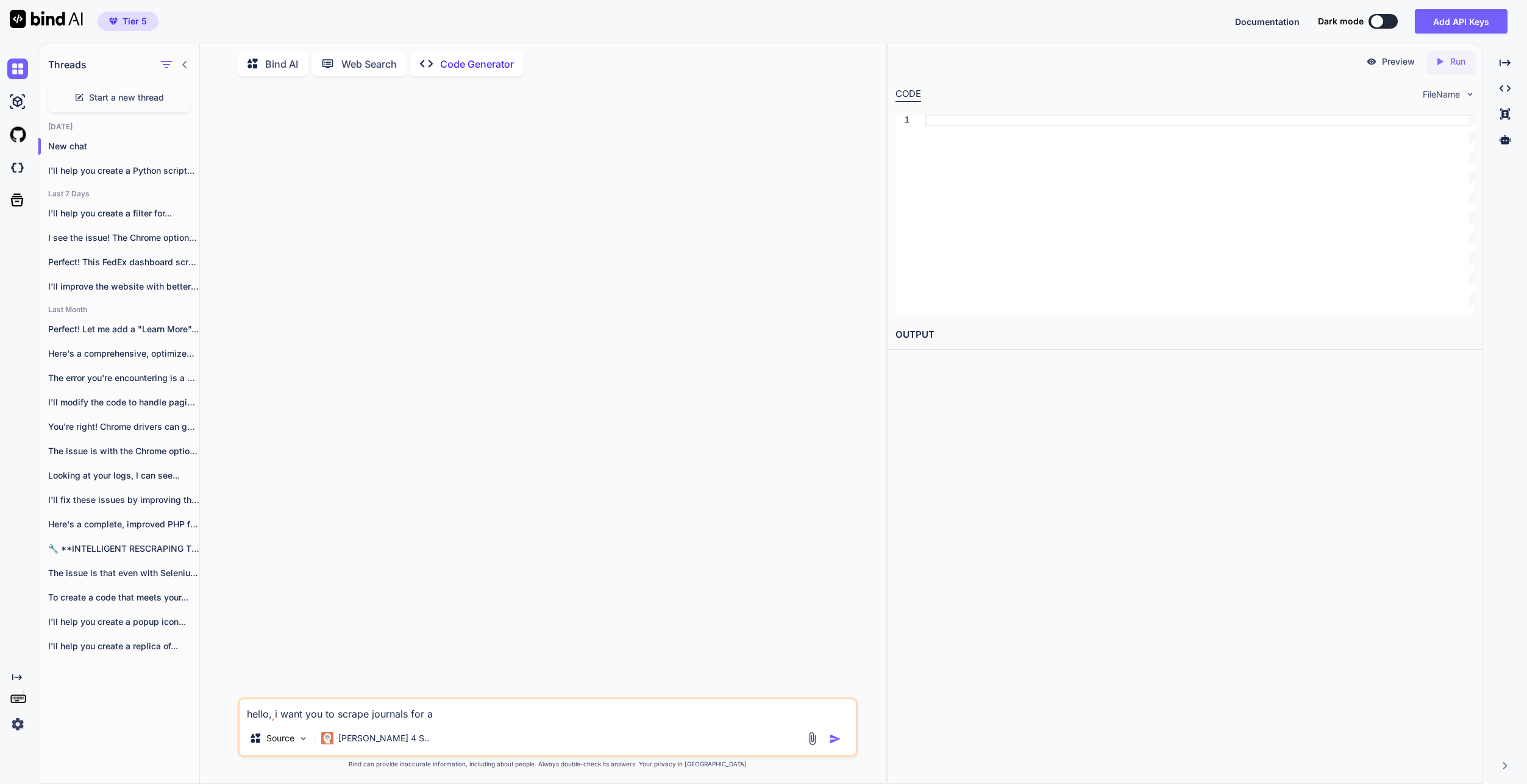
type textarea "x"
type textarea "hello, i want you to scrape journals for a"
type textarea "x"
type textarea "hello, i want you to scrape journals for a p"
type textarea "x"
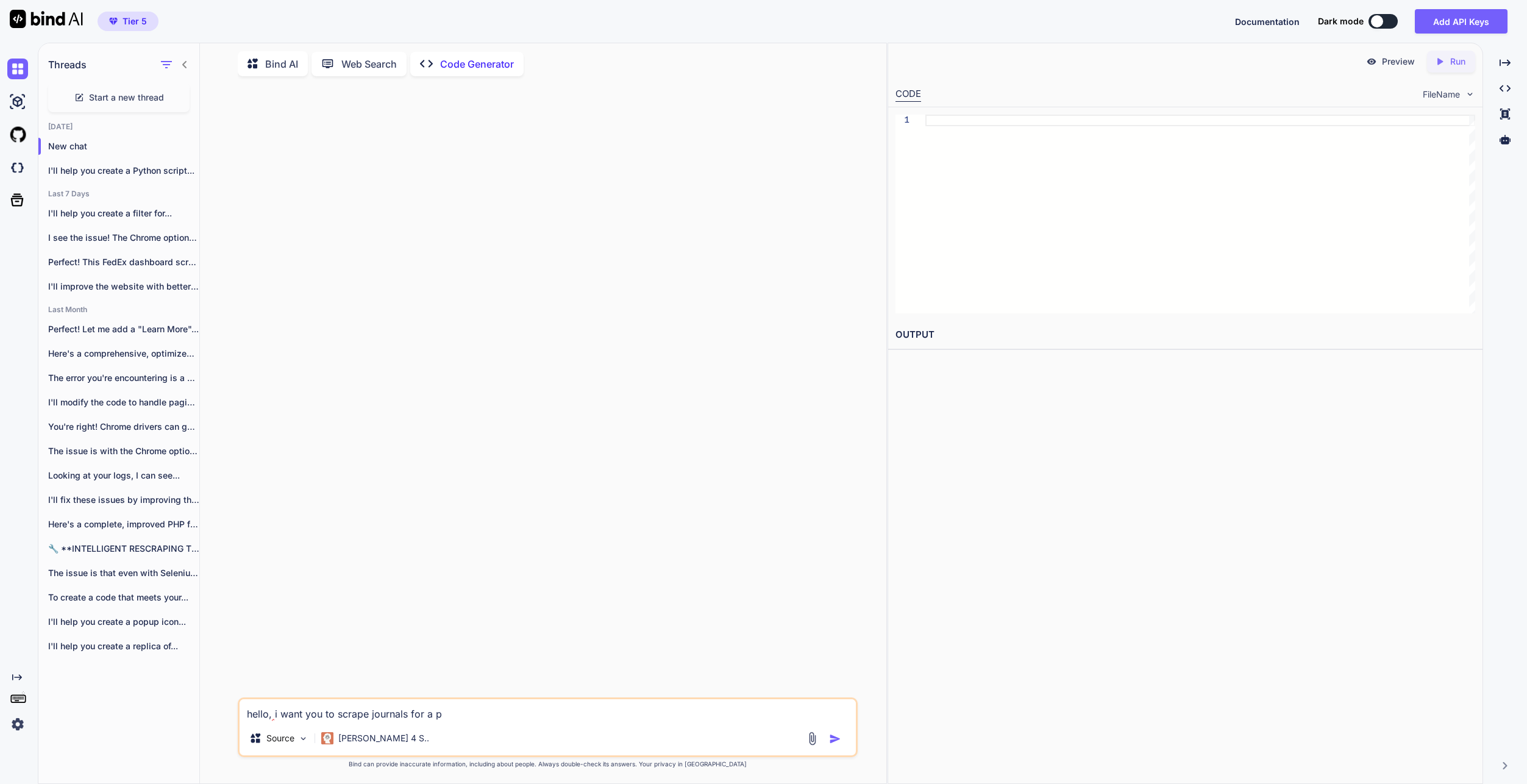
type textarea "hello, i want you to scrape journals for a pu"
type textarea "x"
type textarea "hello, i want you to scrape journals for a pub"
type textarea "x"
type textarea "hello, i want you to scrape journals for a publ"
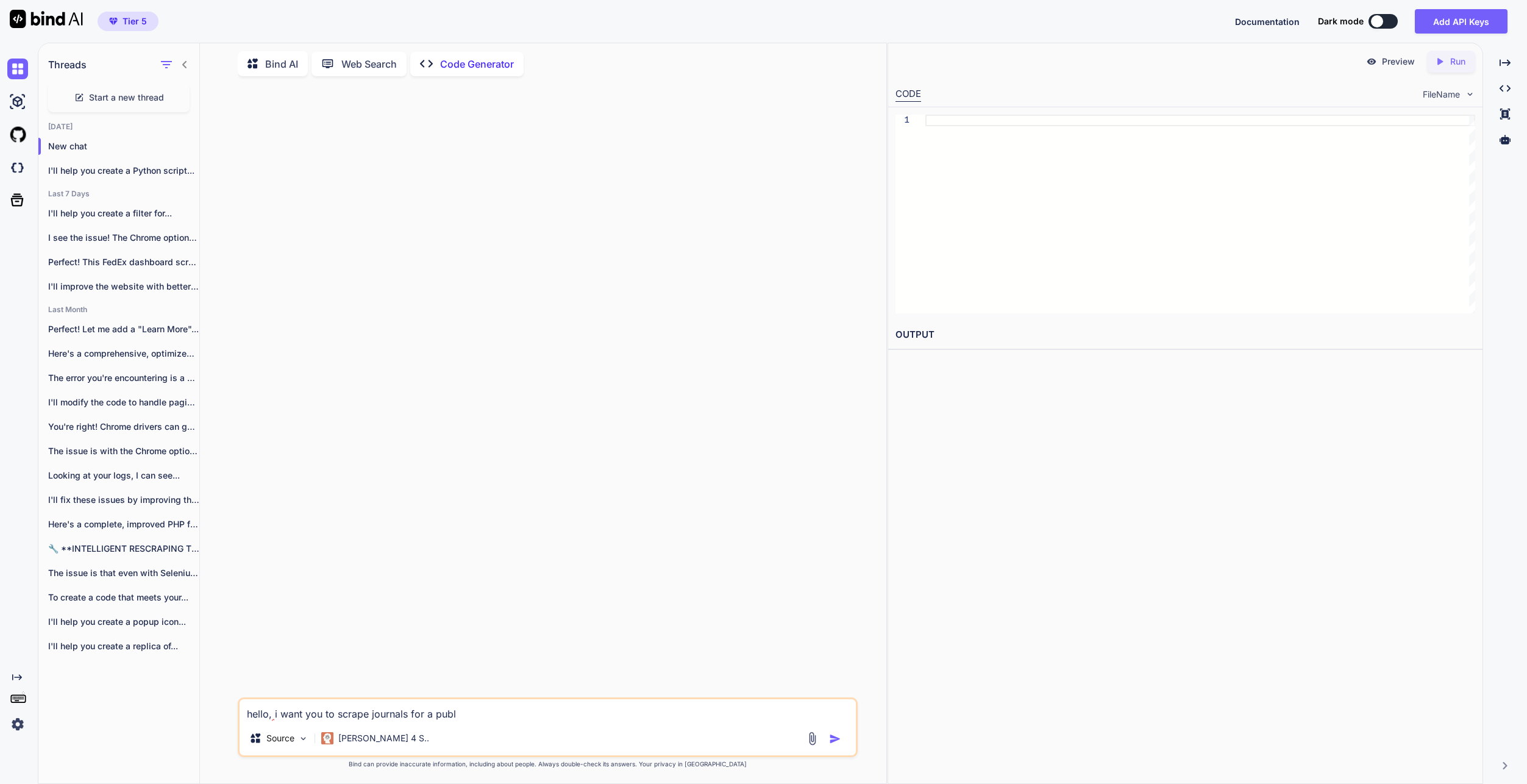
type textarea "x"
type textarea "hello, i want you to scrape journals for a publi"
type textarea "x"
type textarea "hello, i want you to scrape journals for a publis"
type textarea "x"
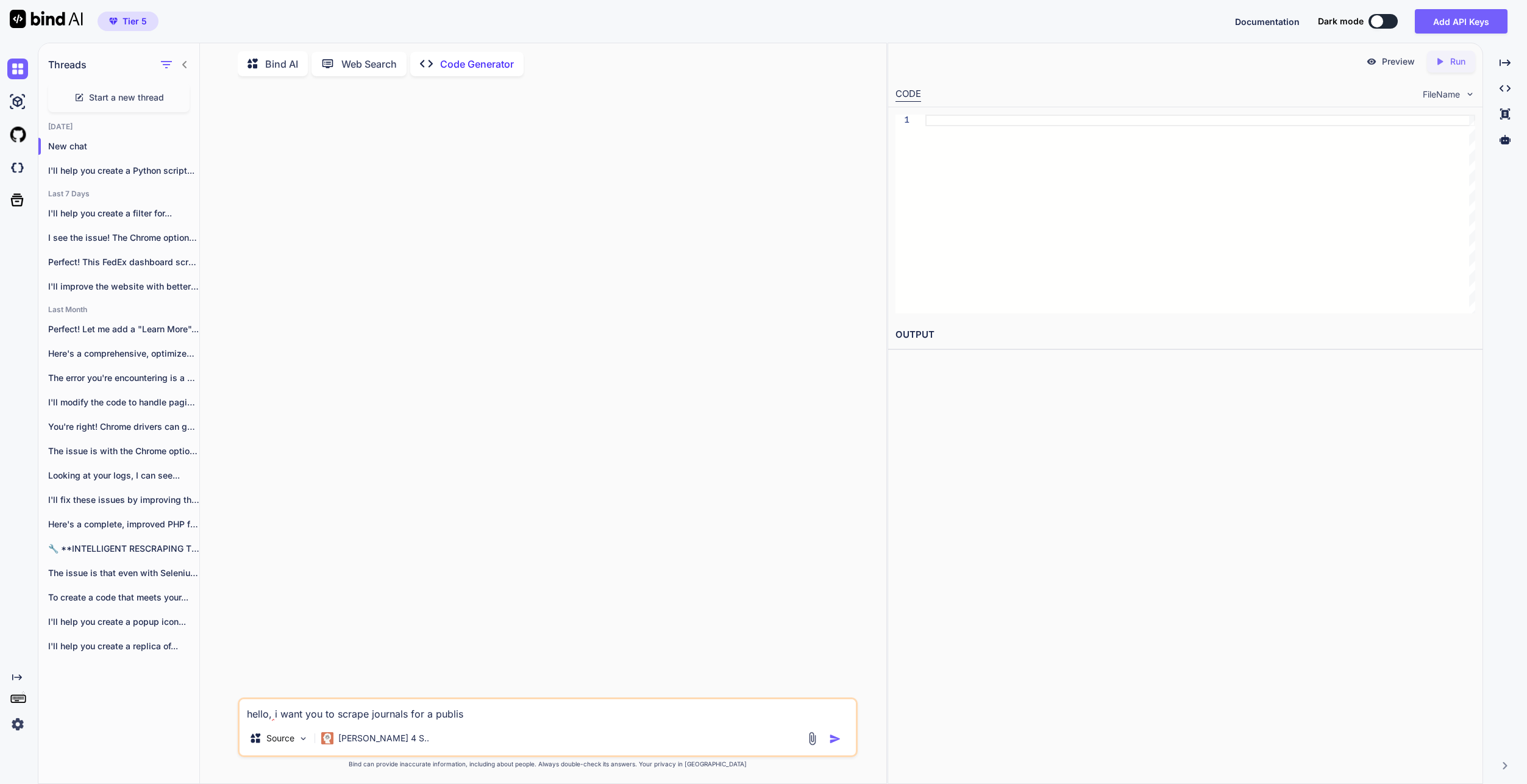
type textarea "hello, i want you to scrape journals for a publish"
type textarea "x"
type textarea "hello, i want you to scrape journals for a publishe"
type textarea "x"
type textarea "hello, i want you to scrape journals for a publisher"
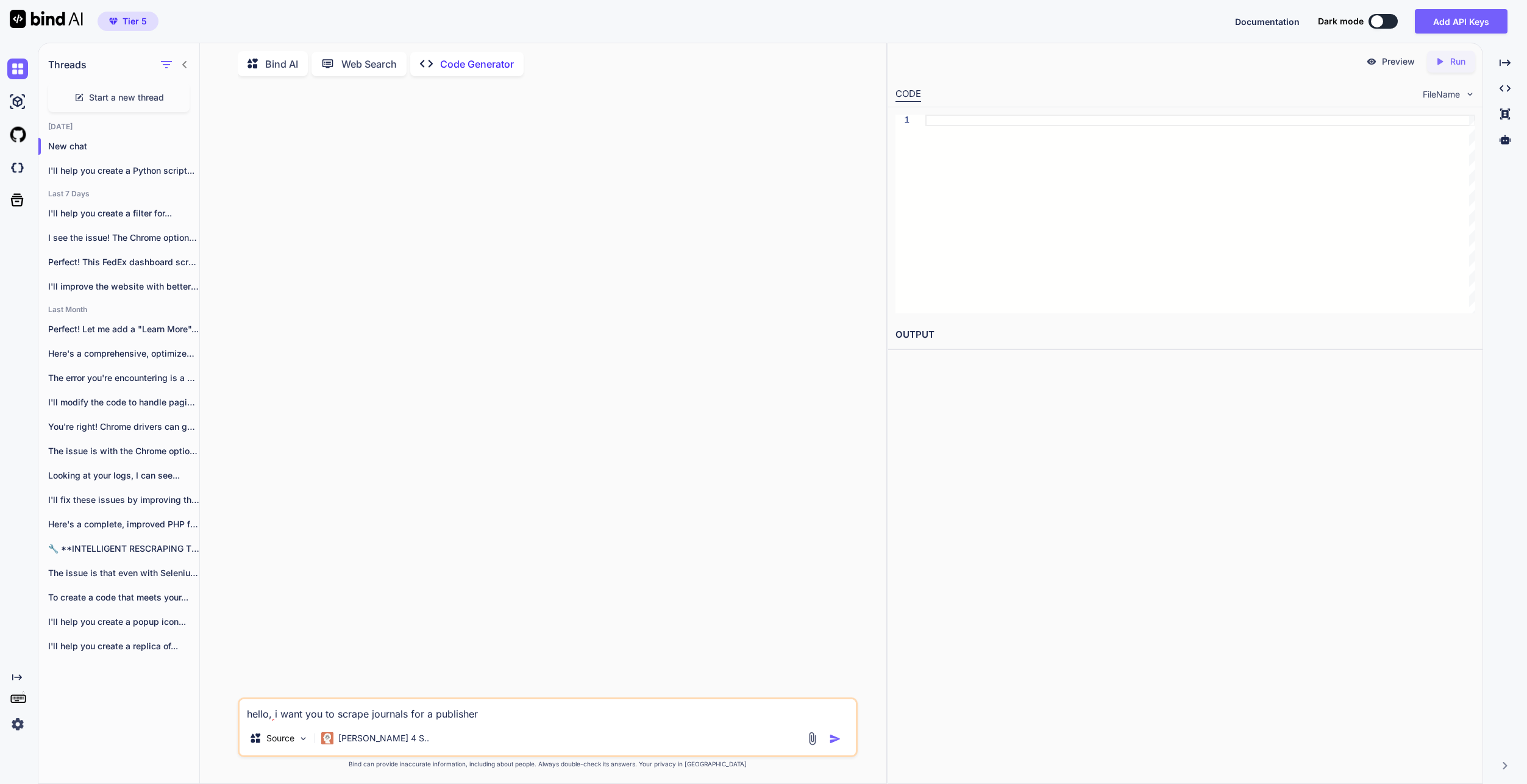
type textarea "x"
type textarea "hello, i want you to scrape journals for a publisher,"
type textarea "x"
type textarea "hello, i want you to scrape journals for a publisher,"
click at [424, 510] on div at bounding box center [549, 392] width 617 height 612
